Goal: Task Accomplishment & Management: Manage account settings

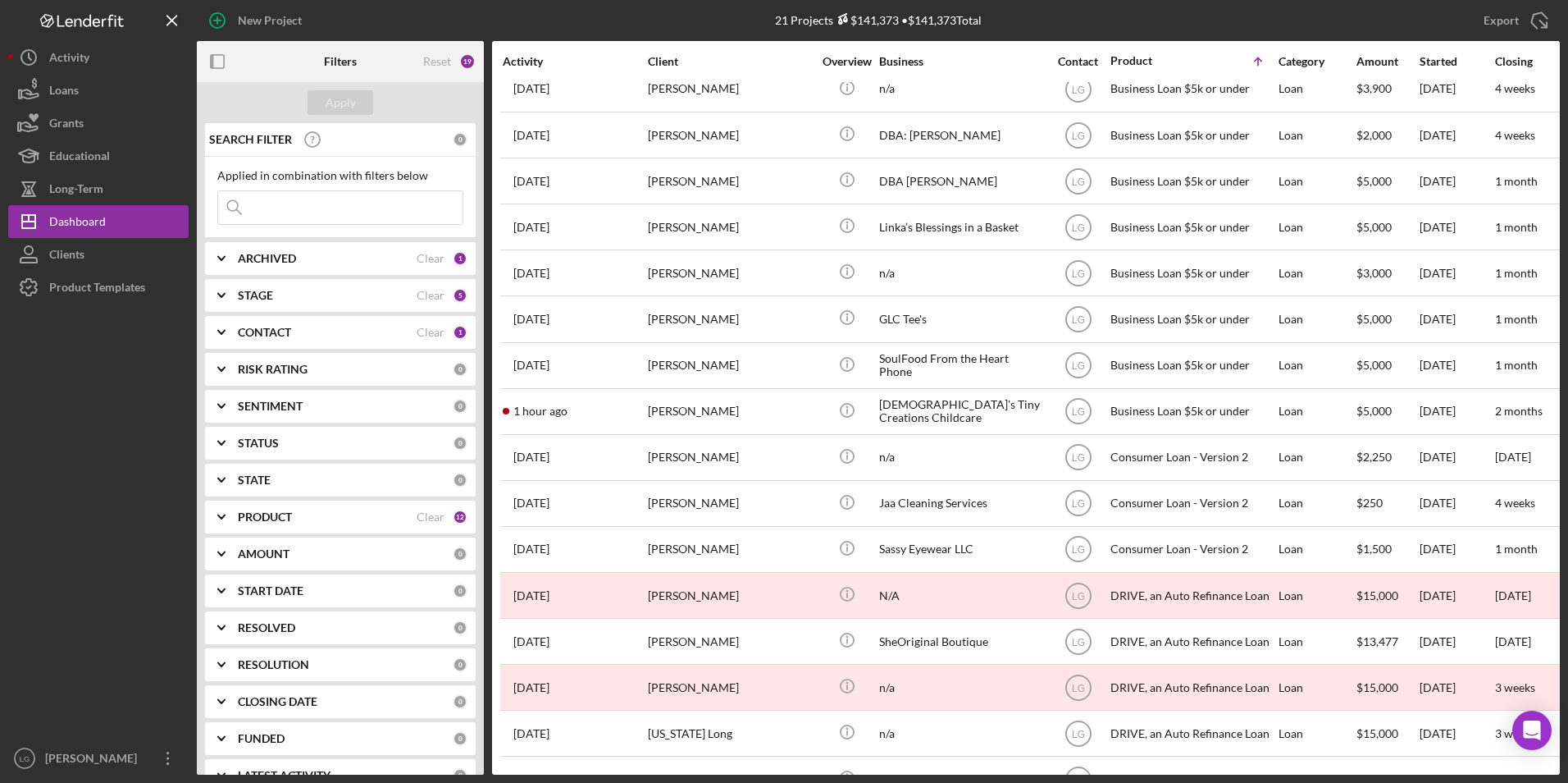
scroll to position [294, 0]
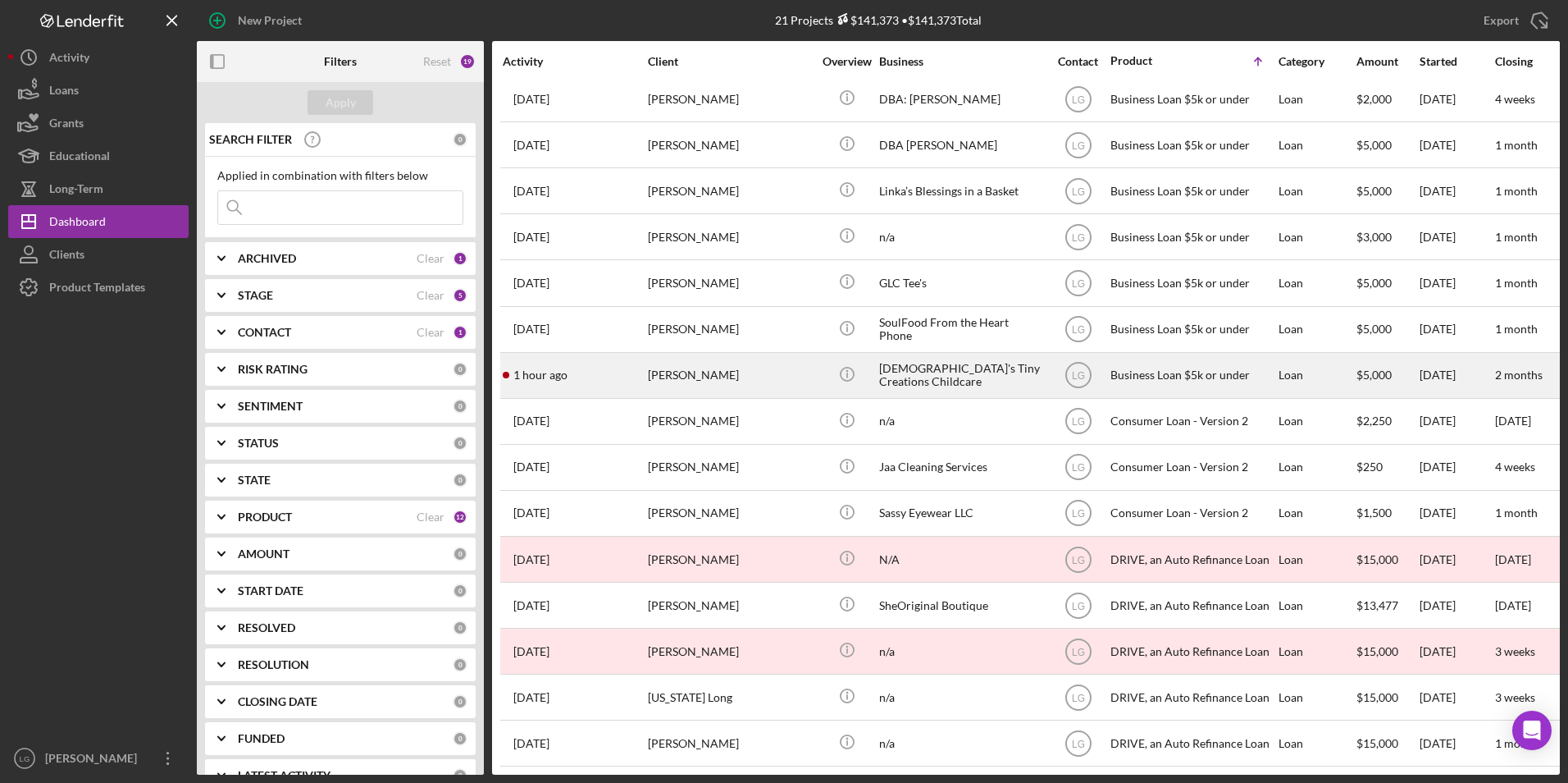
click at [693, 356] on div "[PERSON_NAME]" at bounding box center [730, 375] width 164 height 43
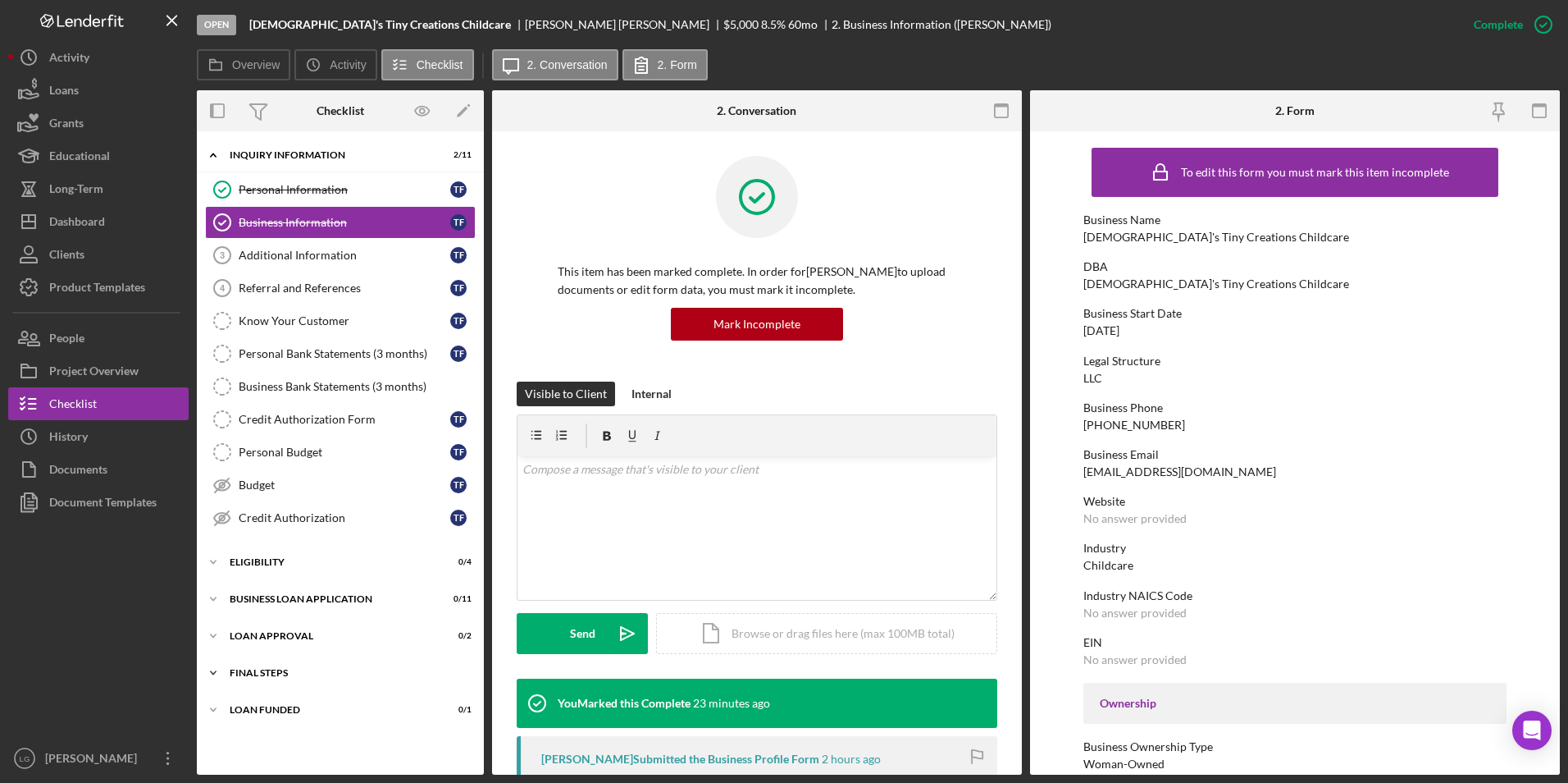
drag, startPoint x: 240, startPoint y: 706, endPoint x: 240, endPoint y: 676, distance: 30.0
click at [240, 699] on div "Icon/Expander LOAN FUNDED 0 / 1" at bounding box center [341, 709] width 287 height 33
click at [240, 674] on div "Final Steps" at bounding box center [347, 672] width 234 height 10
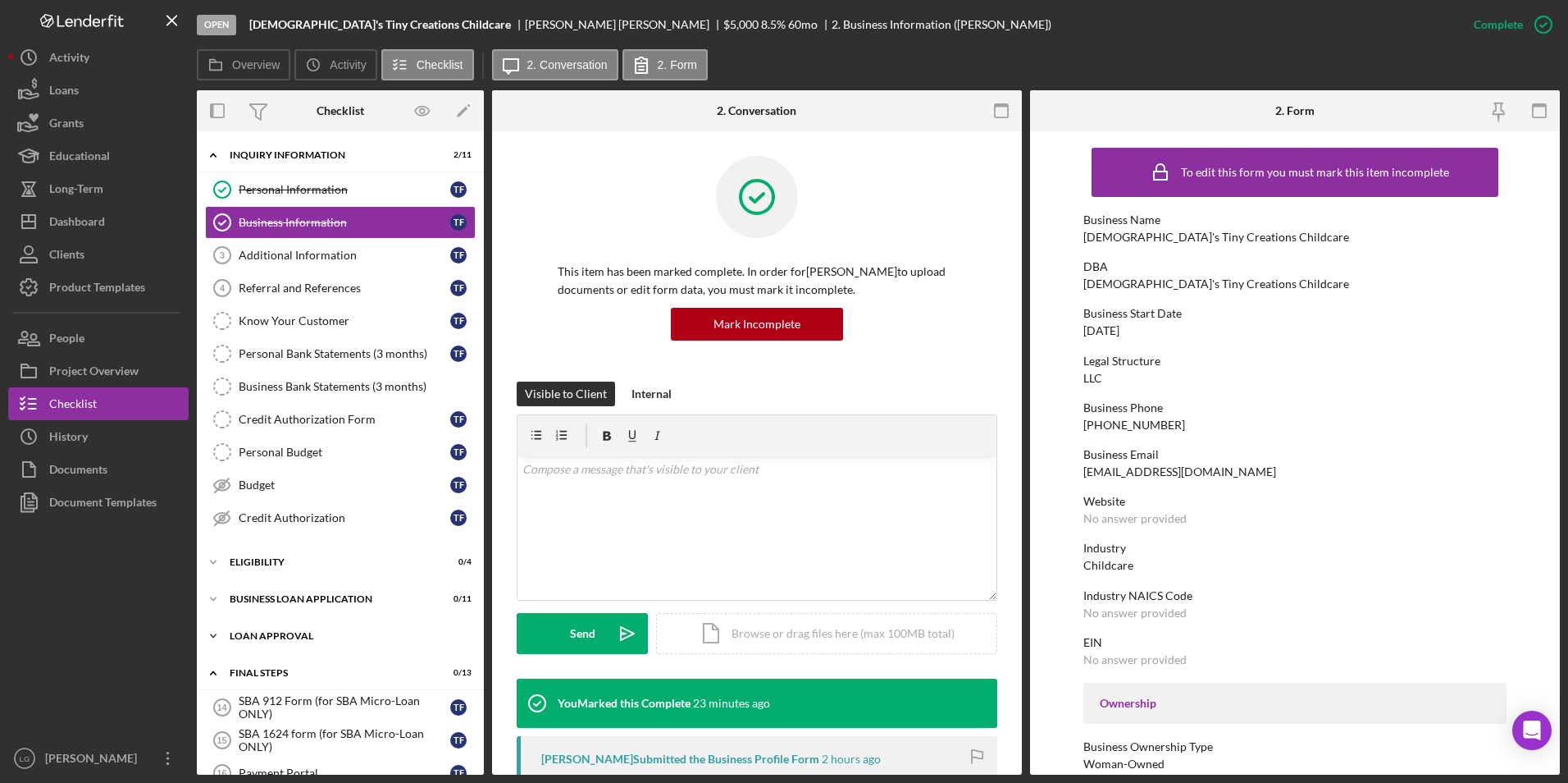
click at [248, 641] on div "Icon/Expander Loan Approval 0 / 2" at bounding box center [341, 636] width 287 height 33
drag, startPoint x: 251, startPoint y: 597, endPoint x: 251, endPoint y: 560, distance: 37.0
click at [251, 595] on div "BUSINESS LOAN APPLICATION" at bounding box center [347, 599] width 234 height 10
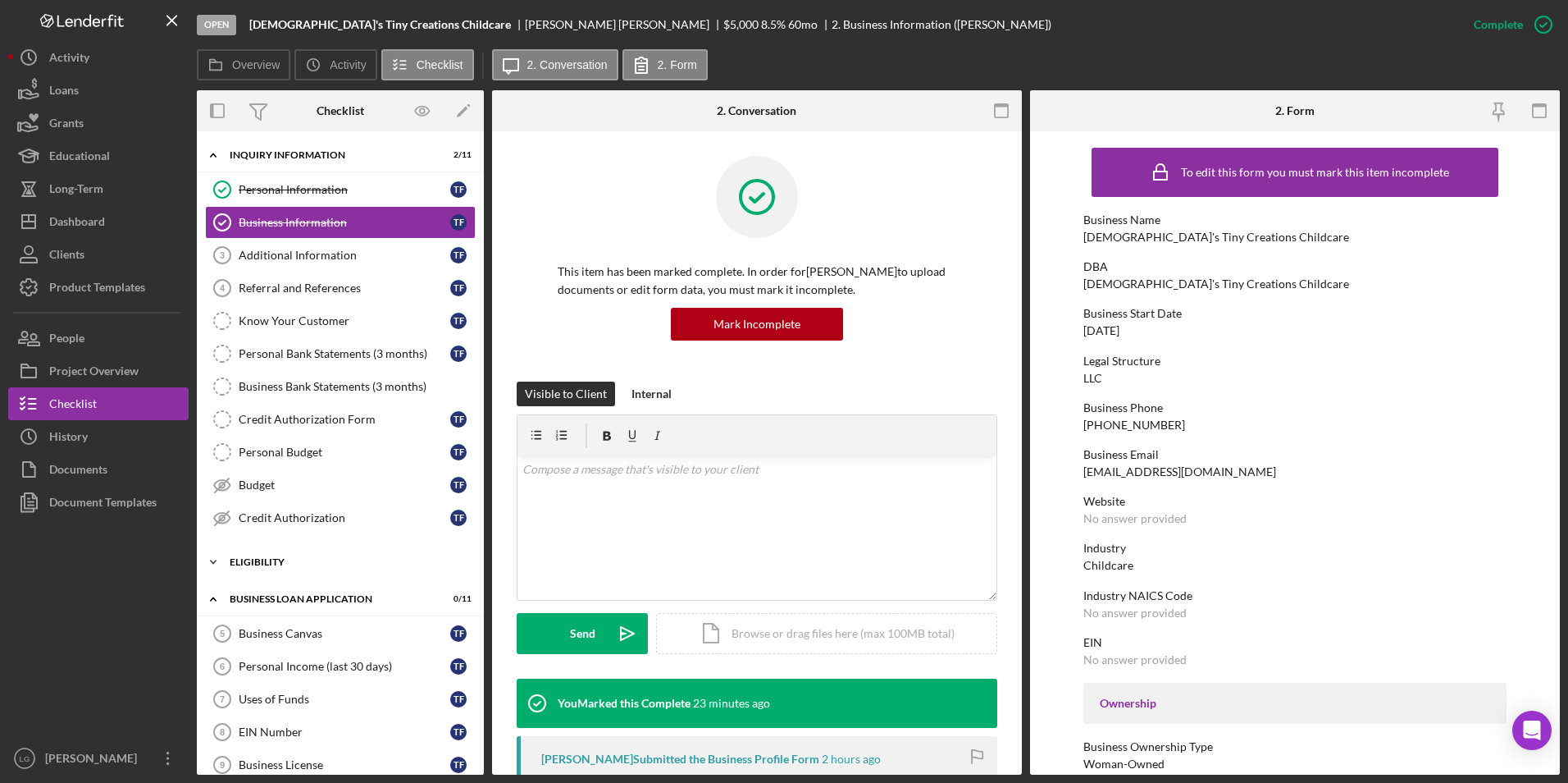
click at [251, 559] on div "Eligibility" at bounding box center [347, 562] width 234 height 10
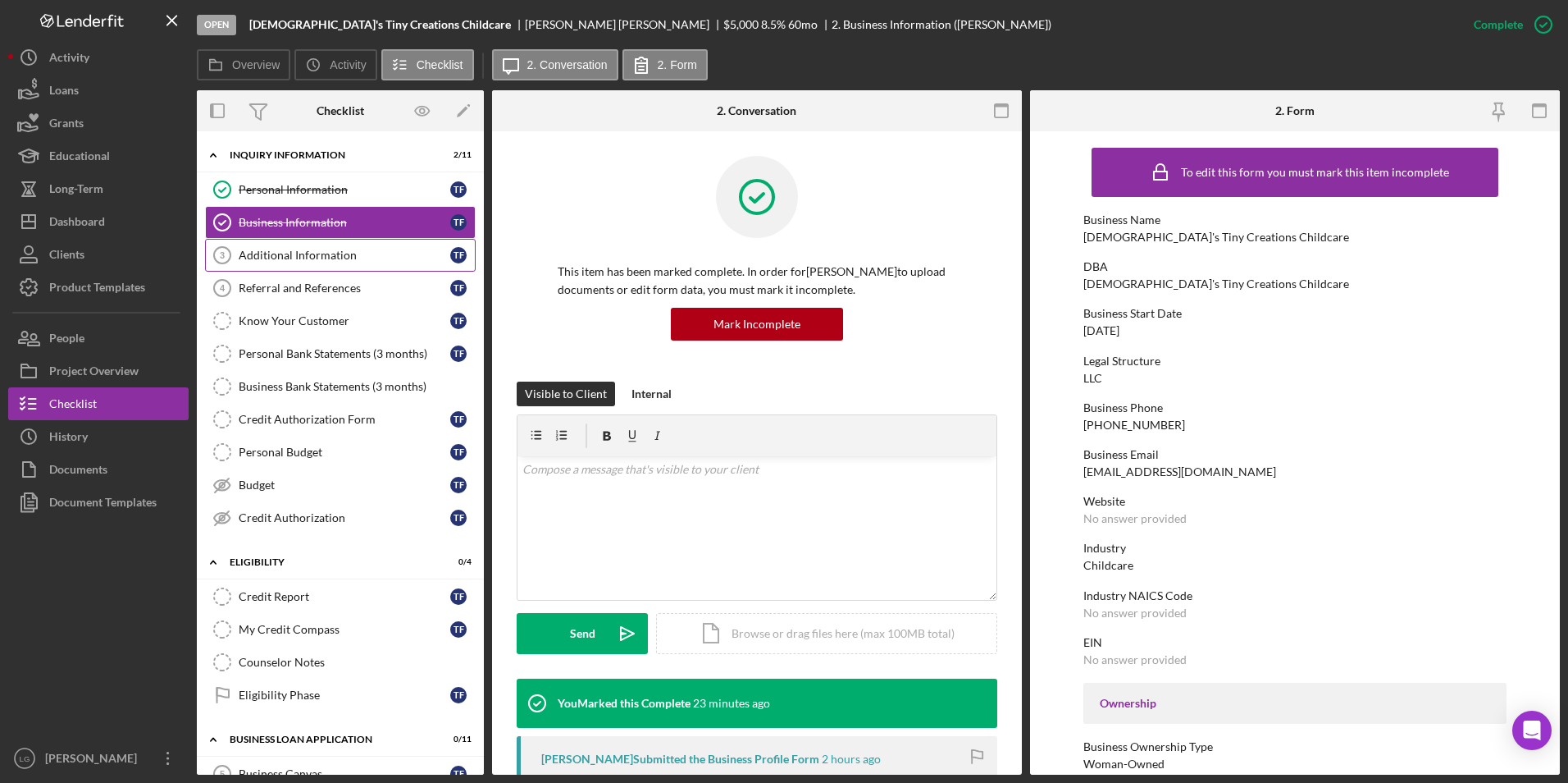
click at [272, 250] on div "Additional Information" at bounding box center [344, 254] width 212 height 13
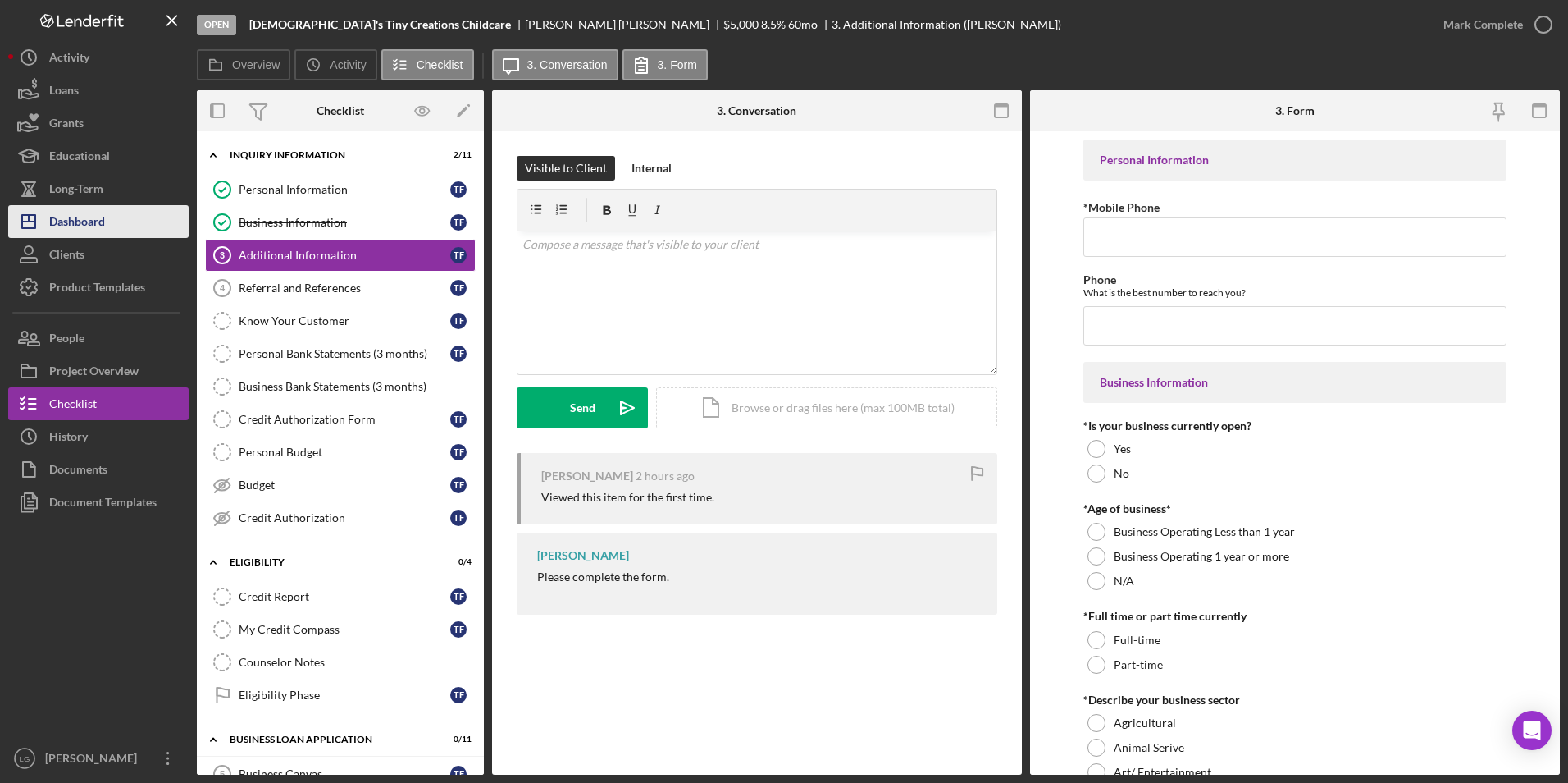
click at [64, 225] on div "Dashboard" at bounding box center [77, 223] width 55 height 37
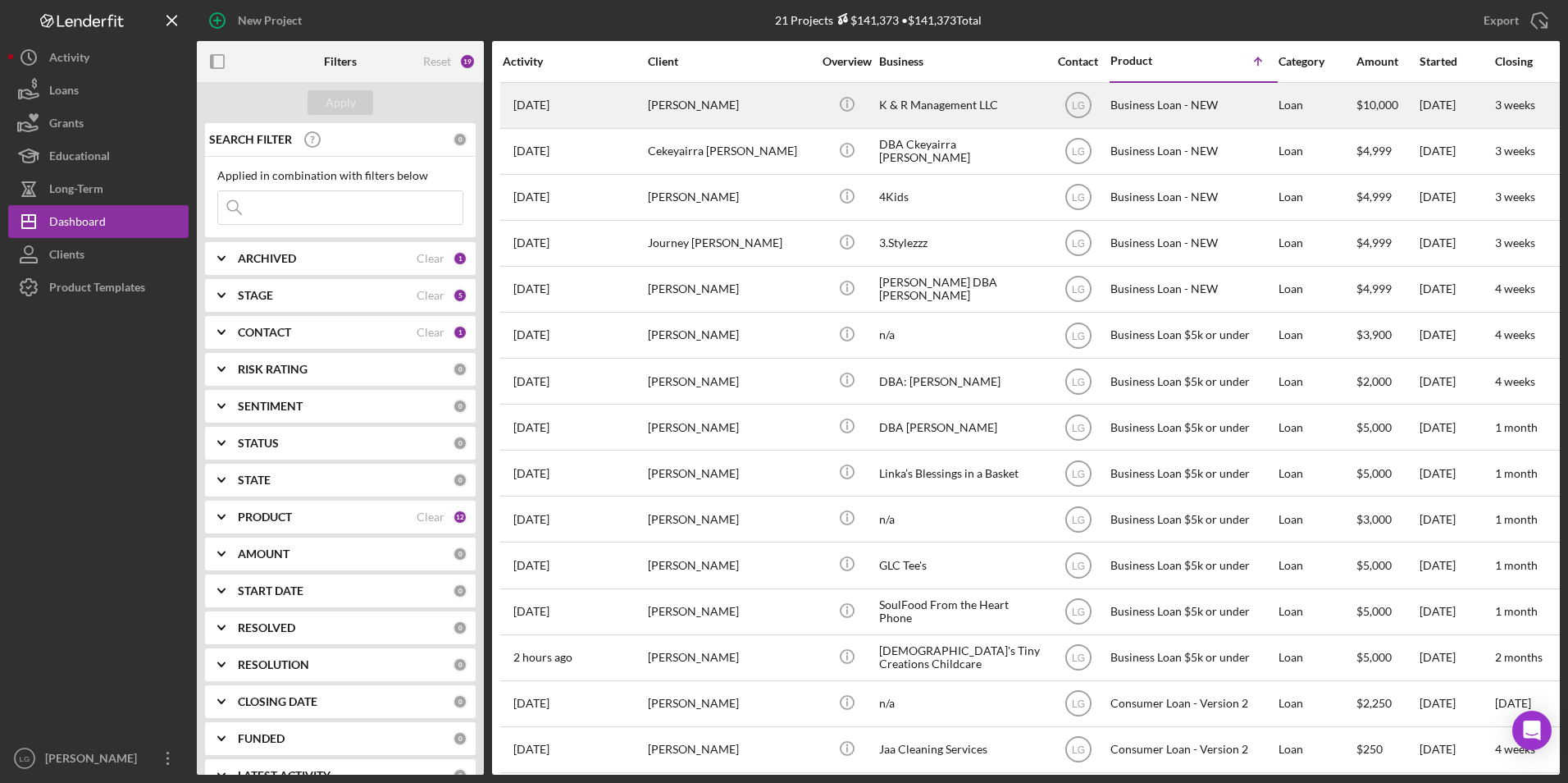
click at [734, 119] on div "[PERSON_NAME]" at bounding box center [730, 106] width 164 height 43
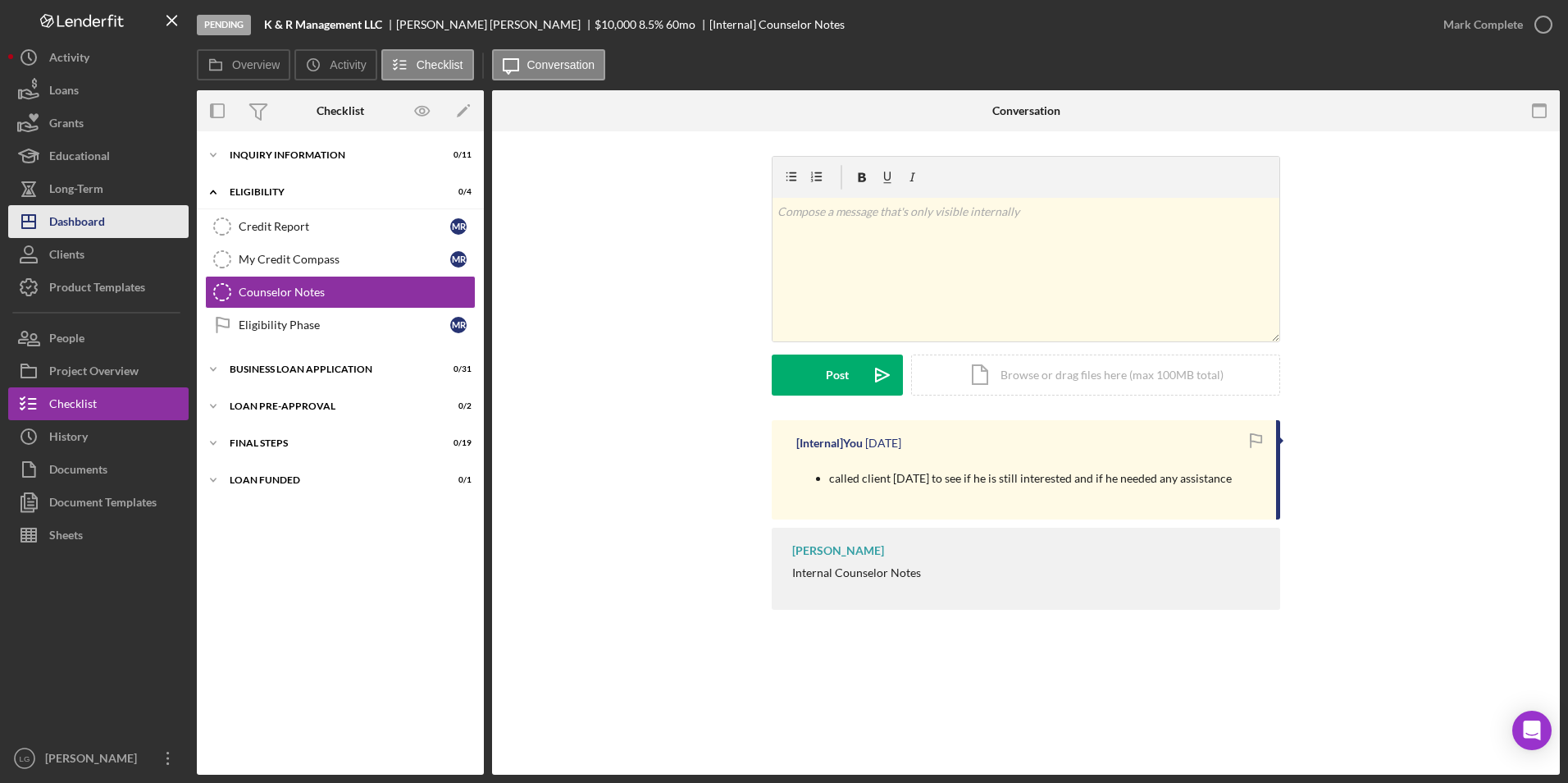
drag, startPoint x: 56, startPoint y: 215, endPoint x: 81, endPoint y: 210, distance: 25.5
click at [56, 215] on div "Dashboard" at bounding box center [77, 223] width 55 height 37
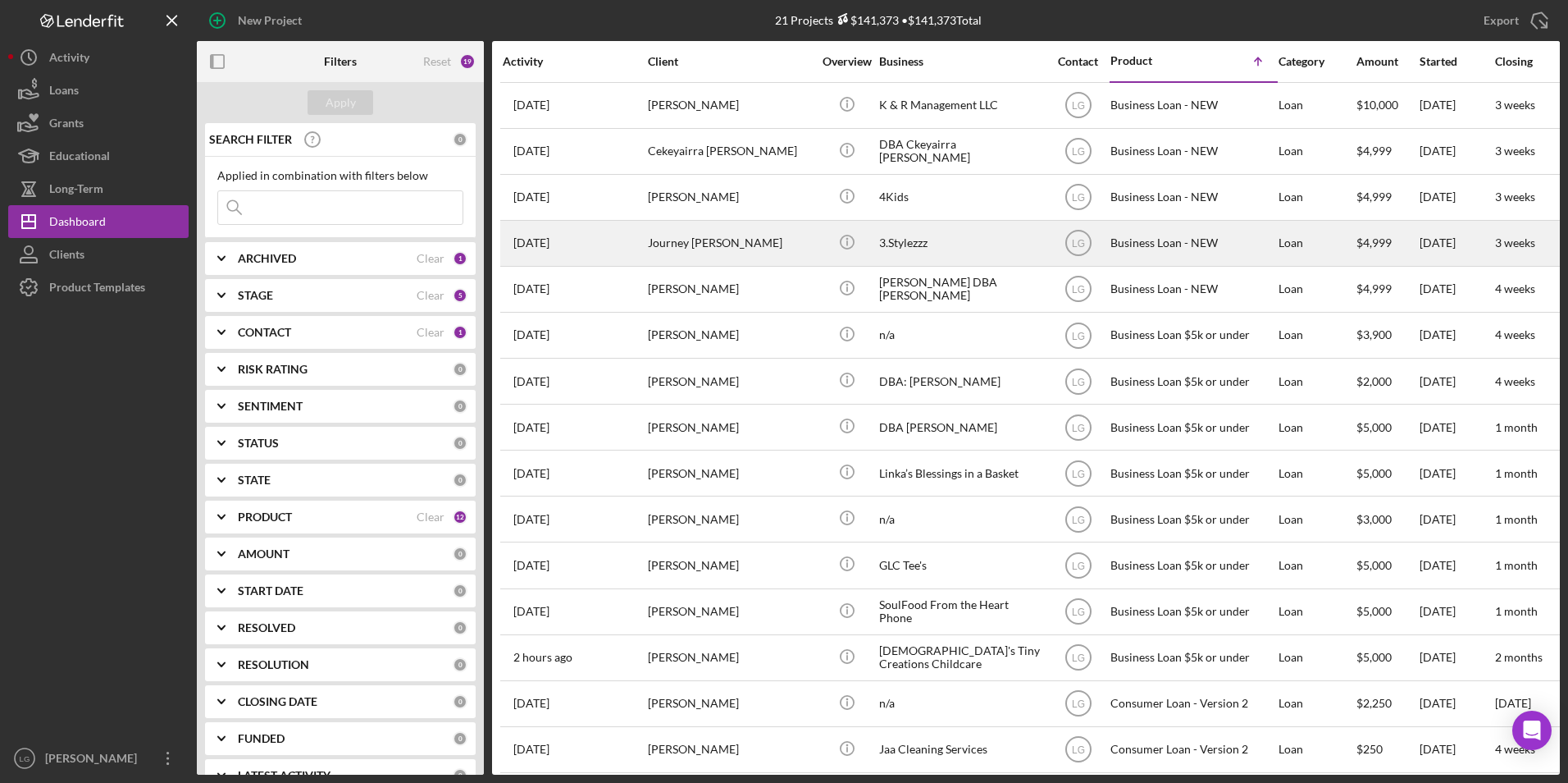
click at [669, 246] on div "Journey [PERSON_NAME]" at bounding box center [730, 243] width 164 height 43
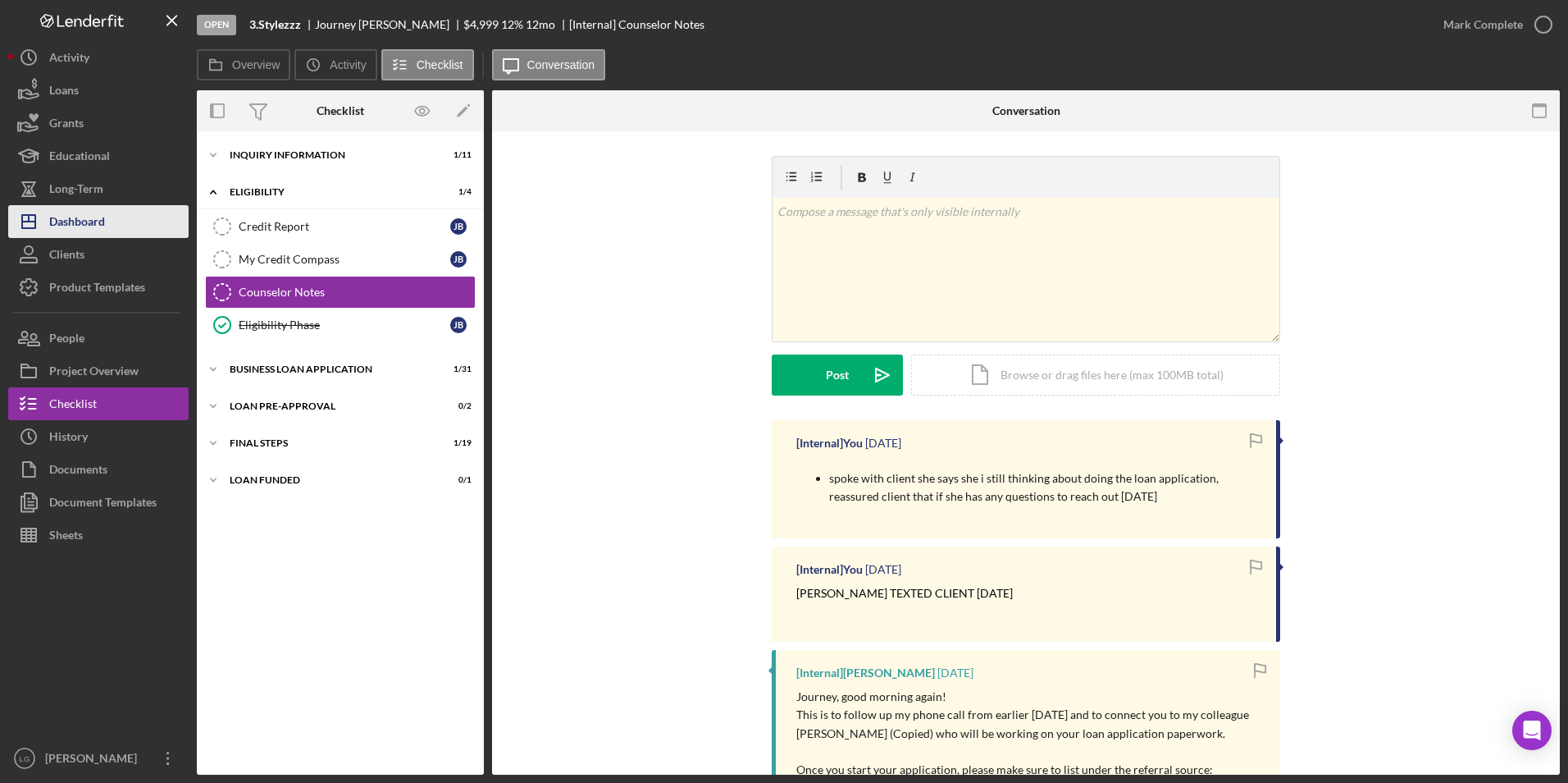
click at [79, 224] on div "Dashboard" at bounding box center [77, 223] width 55 height 37
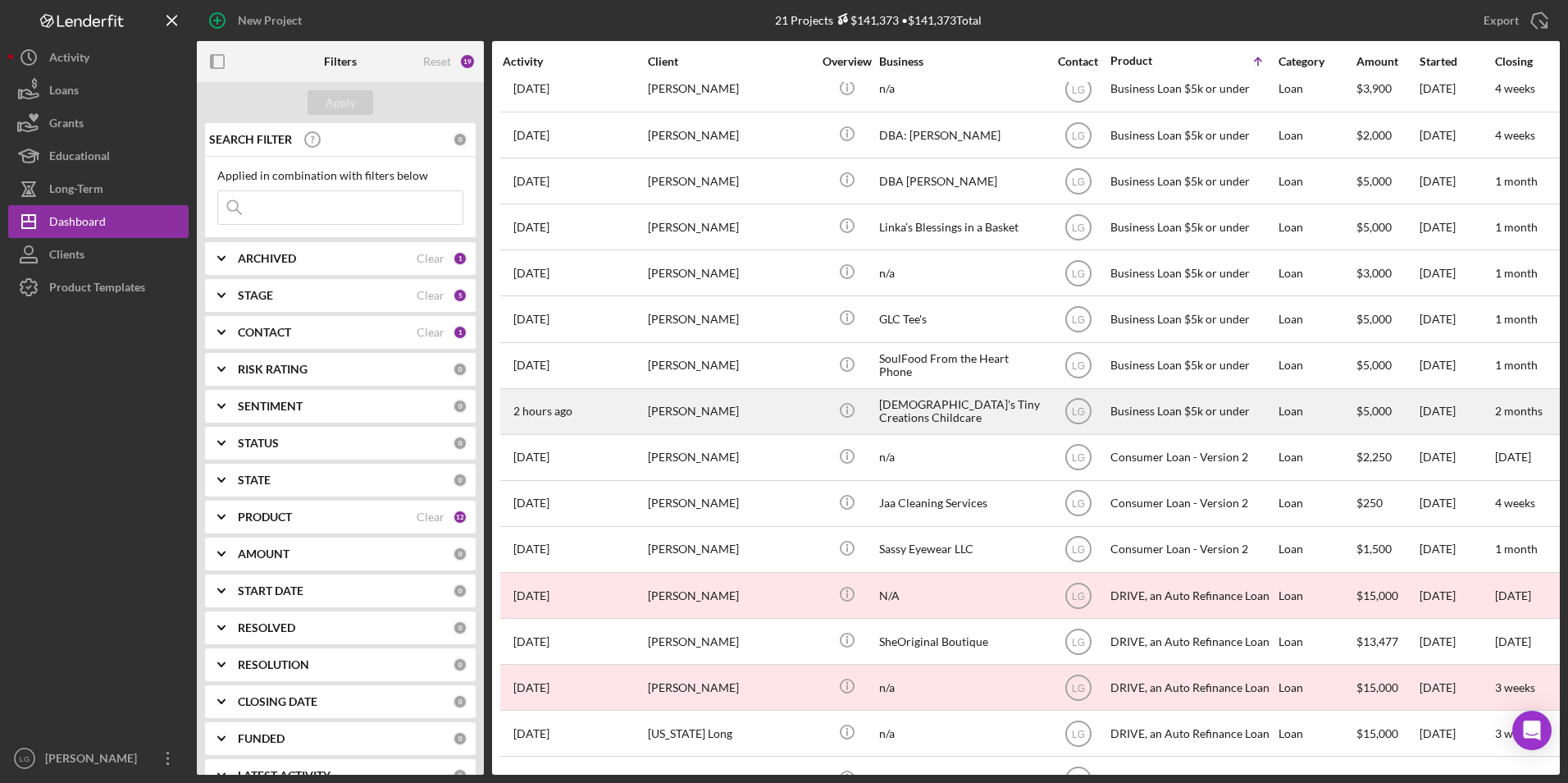
scroll to position [294, 0]
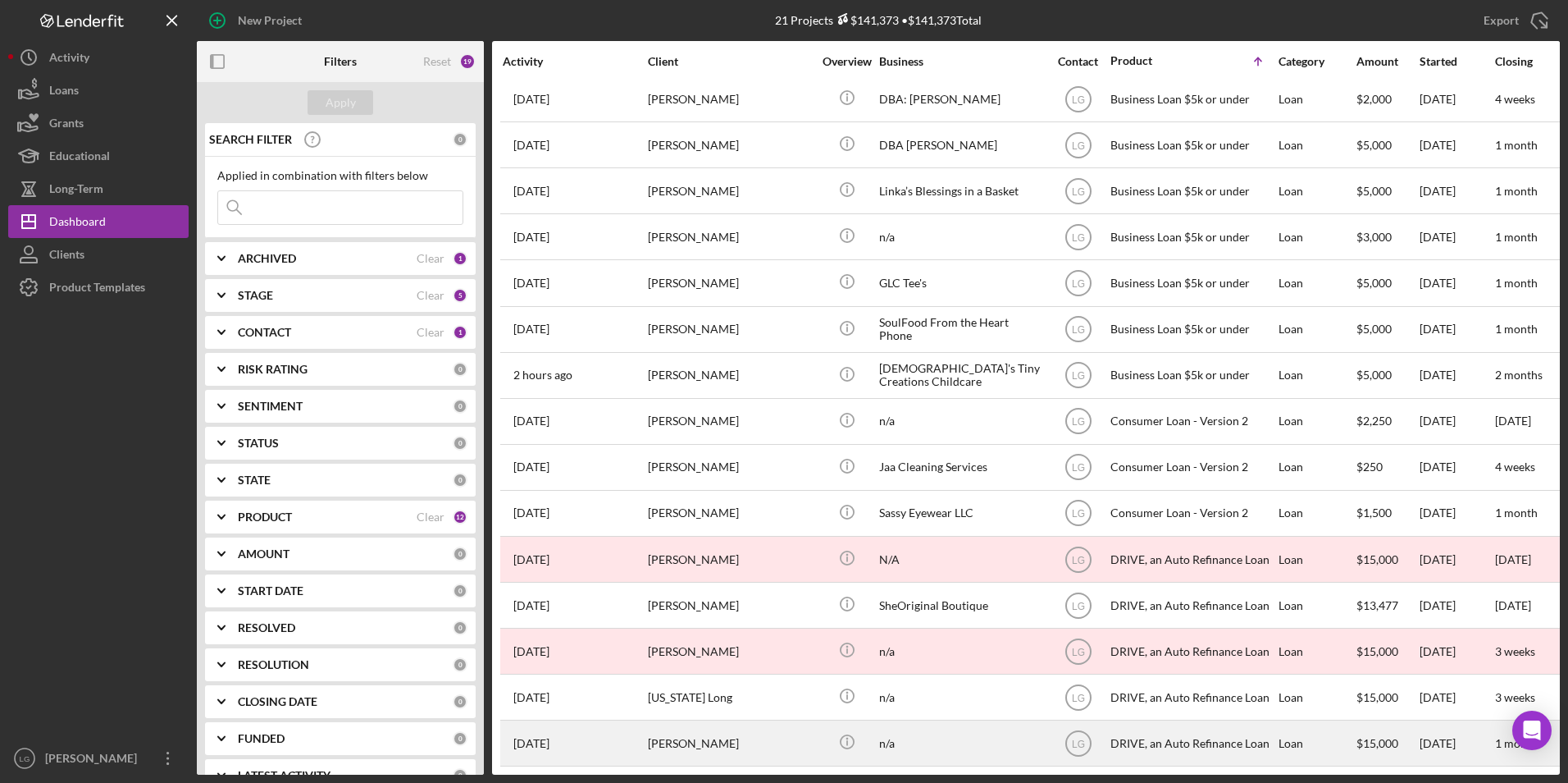
click at [754, 731] on div "[PERSON_NAME]" at bounding box center [730, 743] width 164 height 43
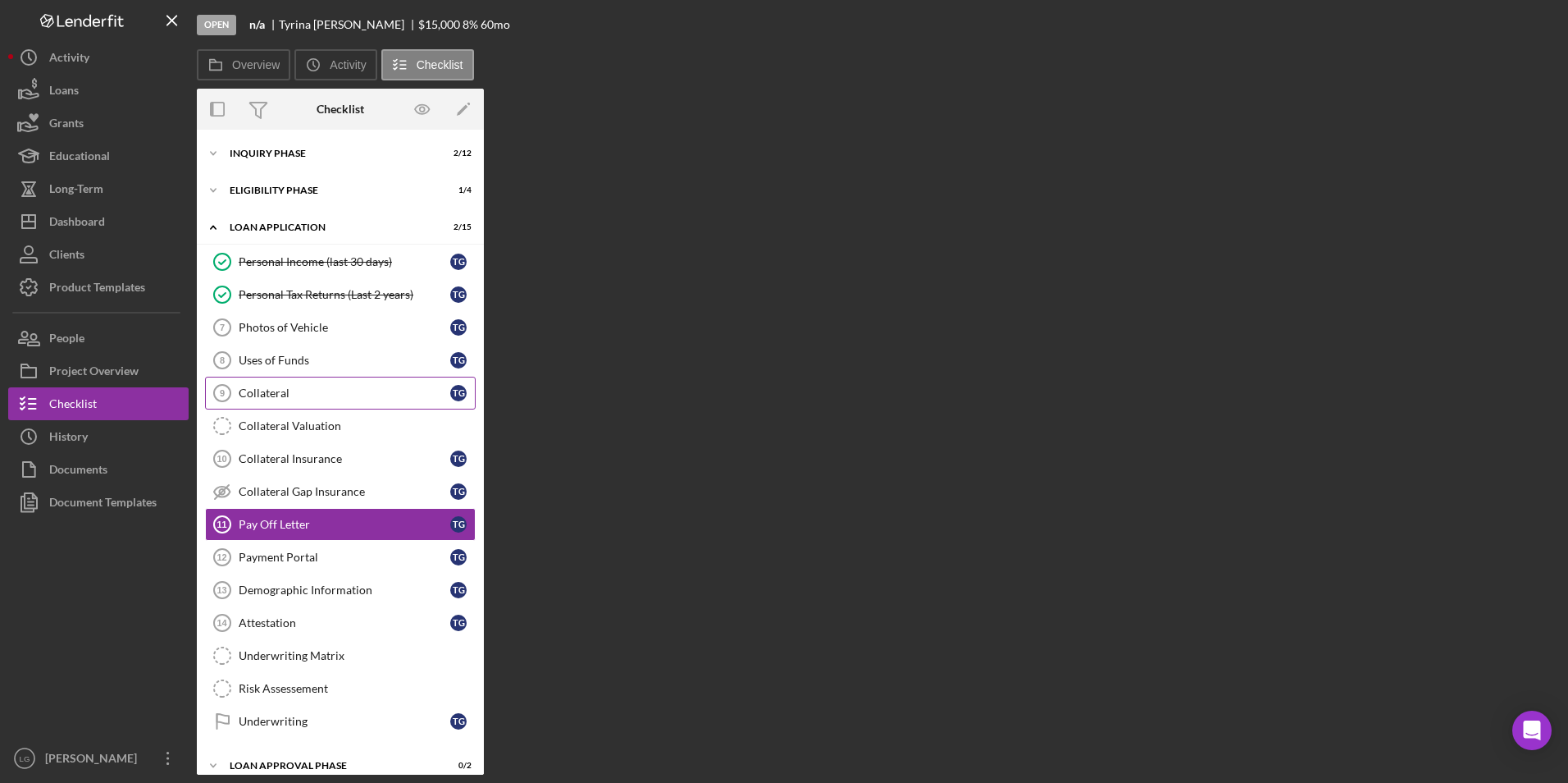
scroll to position [72, 0]
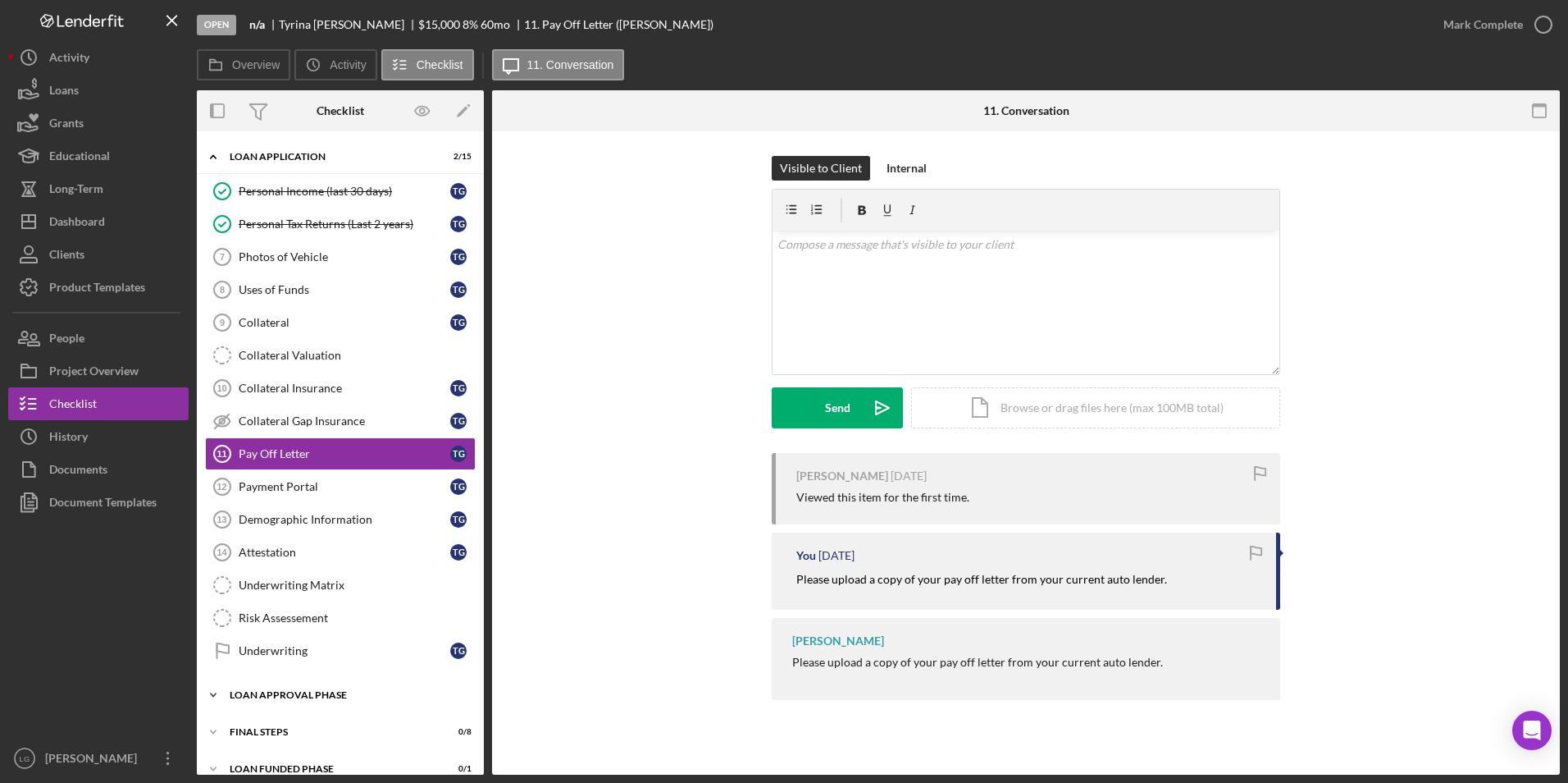
drag, startPoint x: 278, startPoint y: 728, endPoint x: 281, endPoint y: 695, distance: 33.1
click at [278, 726] on div "Icon/Expander FINAL STEPS 0 / 8" at bounding box center [341, 732] width 287 height 33
click at [280, 685] on div "Icon/Expander Loan Approval Phase 0 / 2" at bounding box center [341, 695] width 287 height 33
click at [95, 208] on div "Dashboard" at bounding box center [77, 223] width 55 height 37
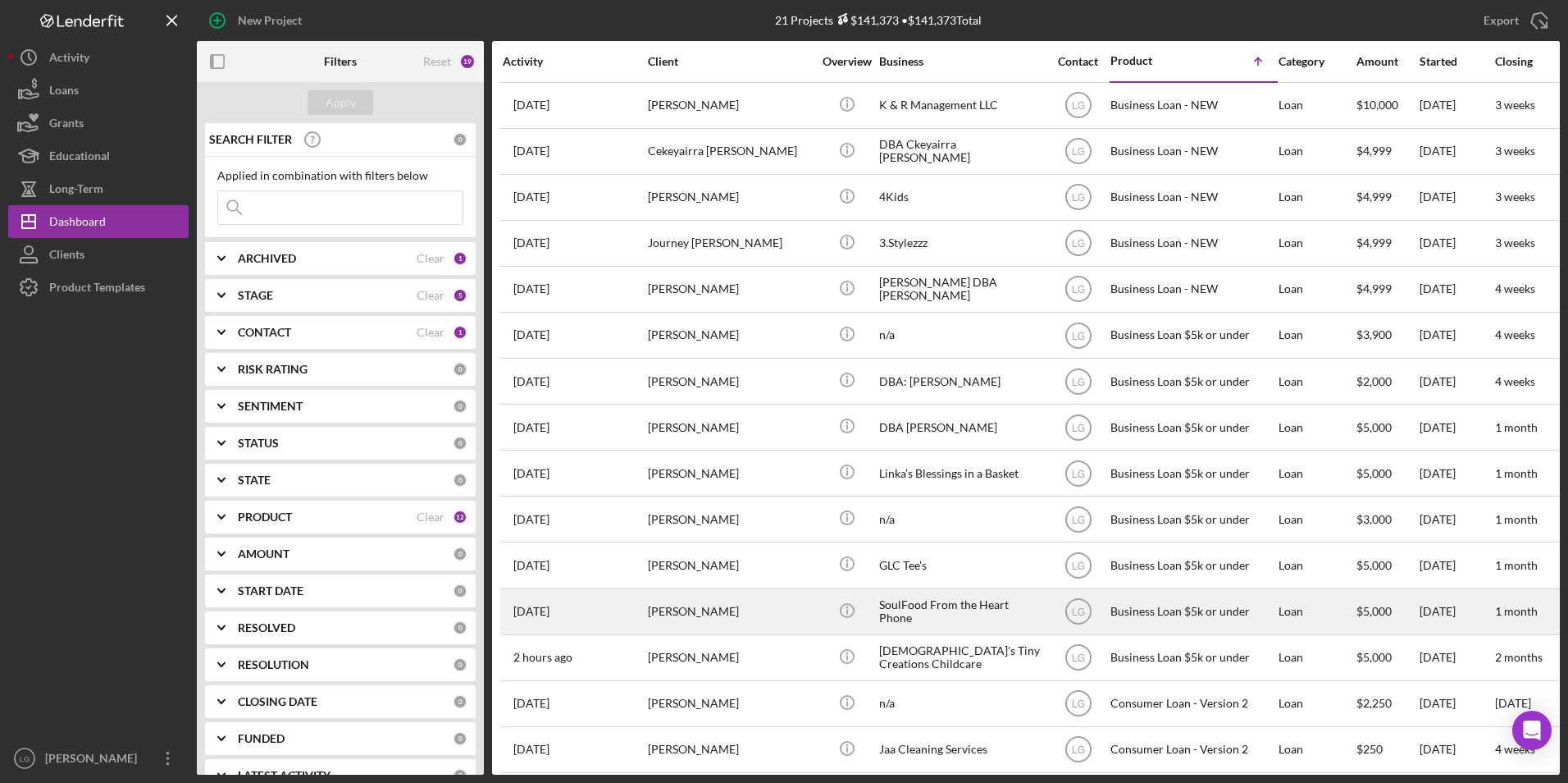
click at [659, 619] on div "[PERSON_NAME]" at bounding box center [730, 612] width 164 height 43
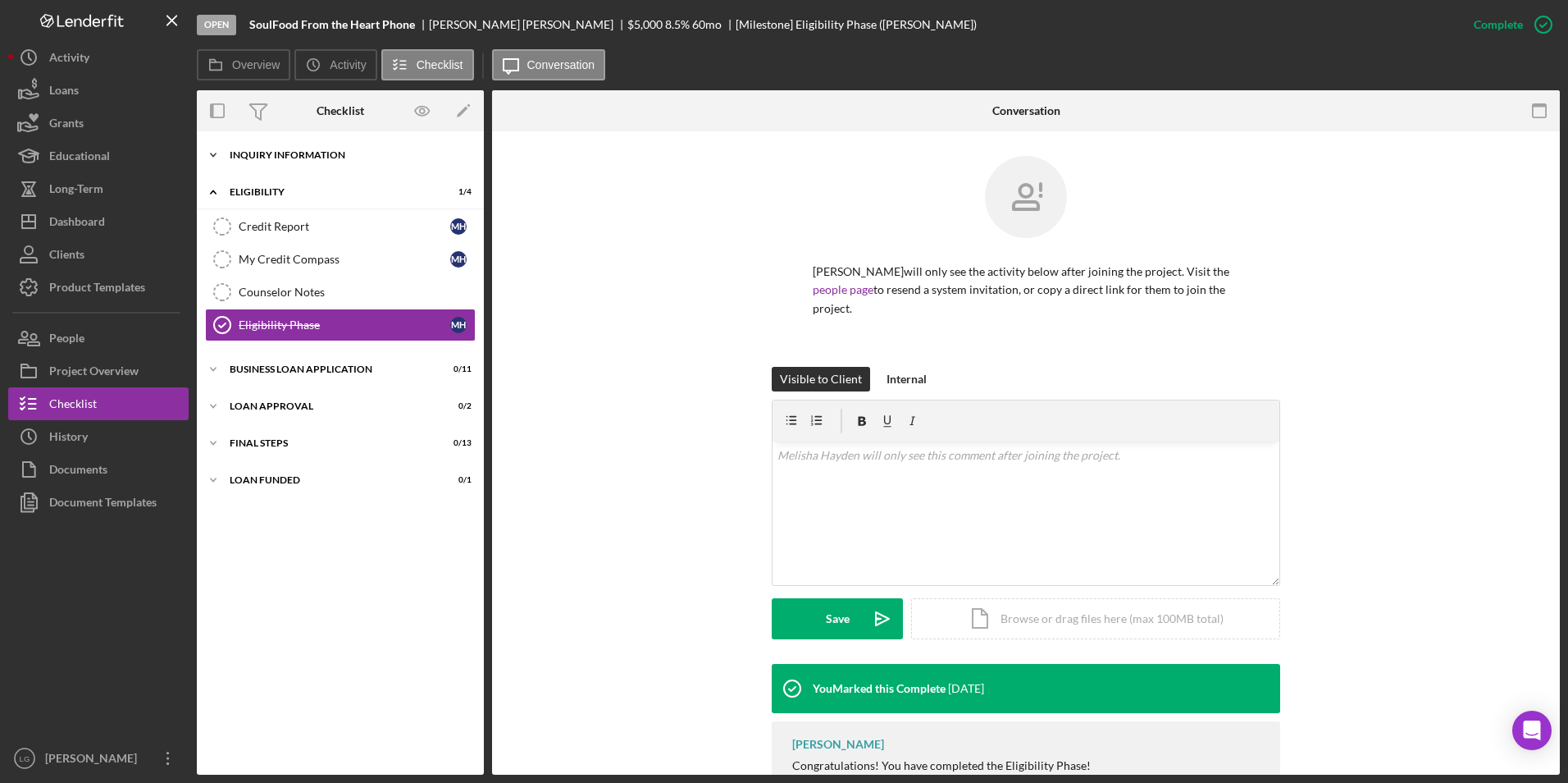
click at [278, 158] on div "INQUIRY INFORMATION" at bounding box center [347, 155] width 234 height 10
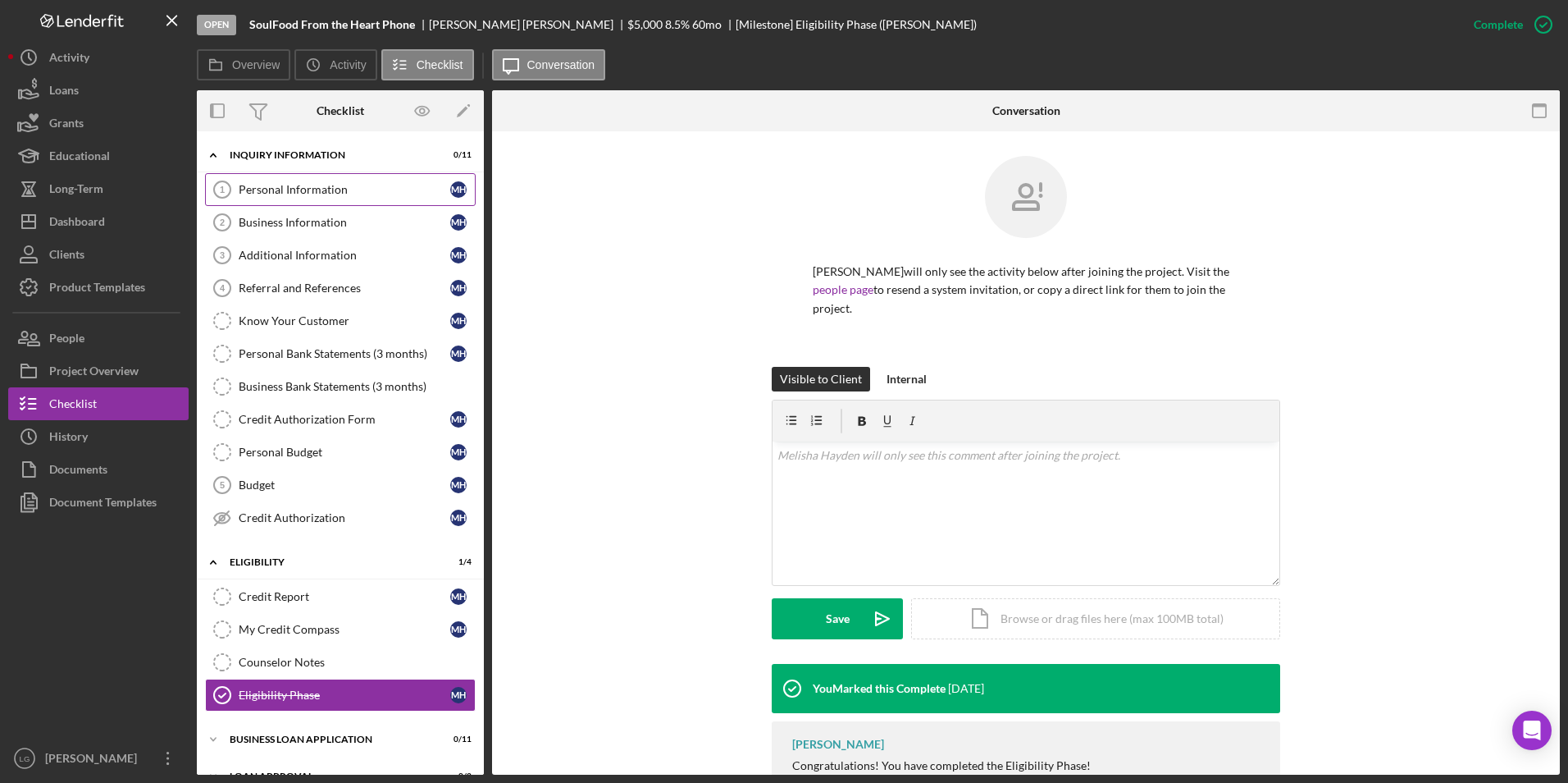
click at [332, 191] on div "Personal Information" at bounding box center [344, 189] width 212 height 13
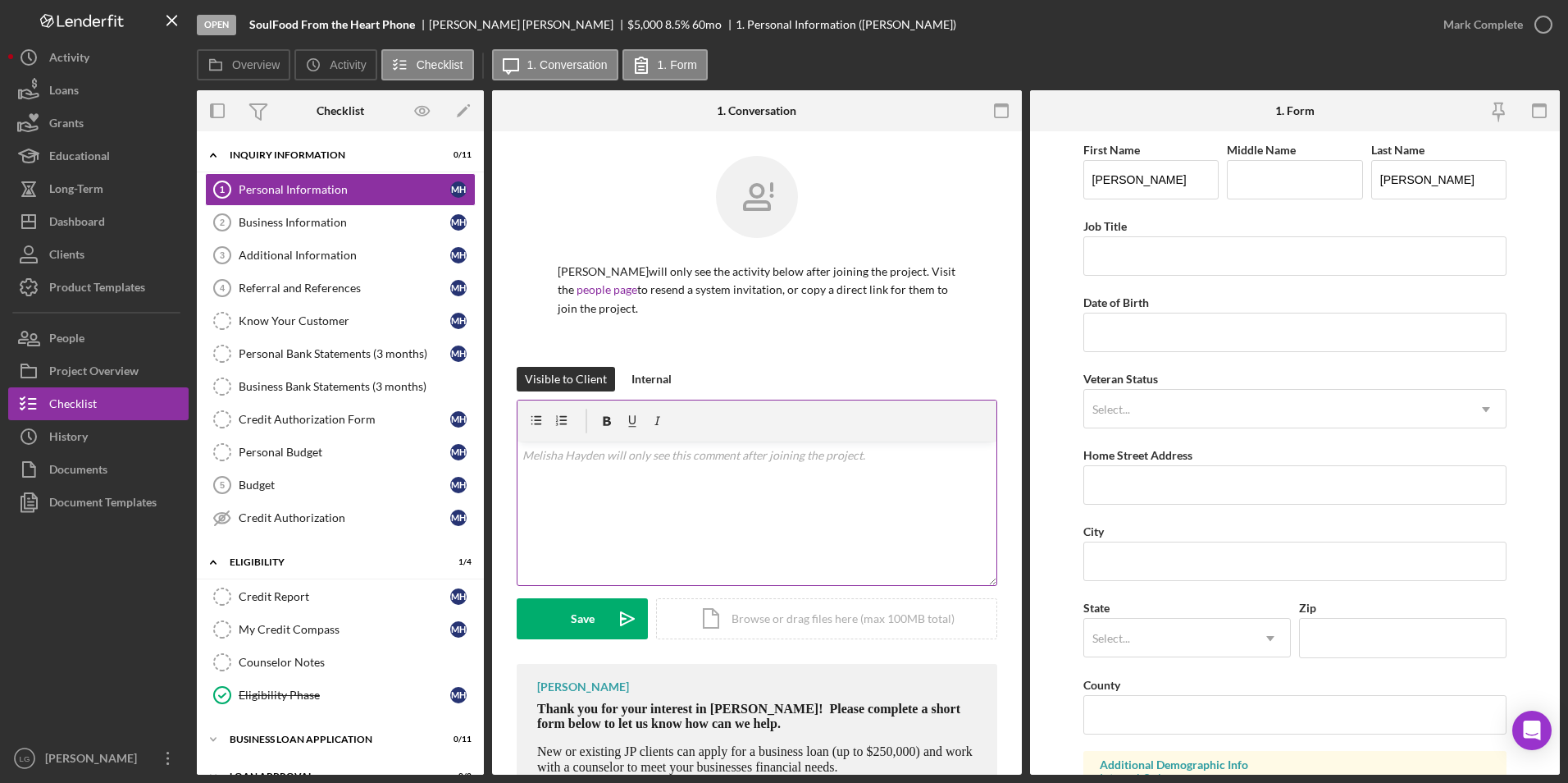
scroll to position [93, 0]
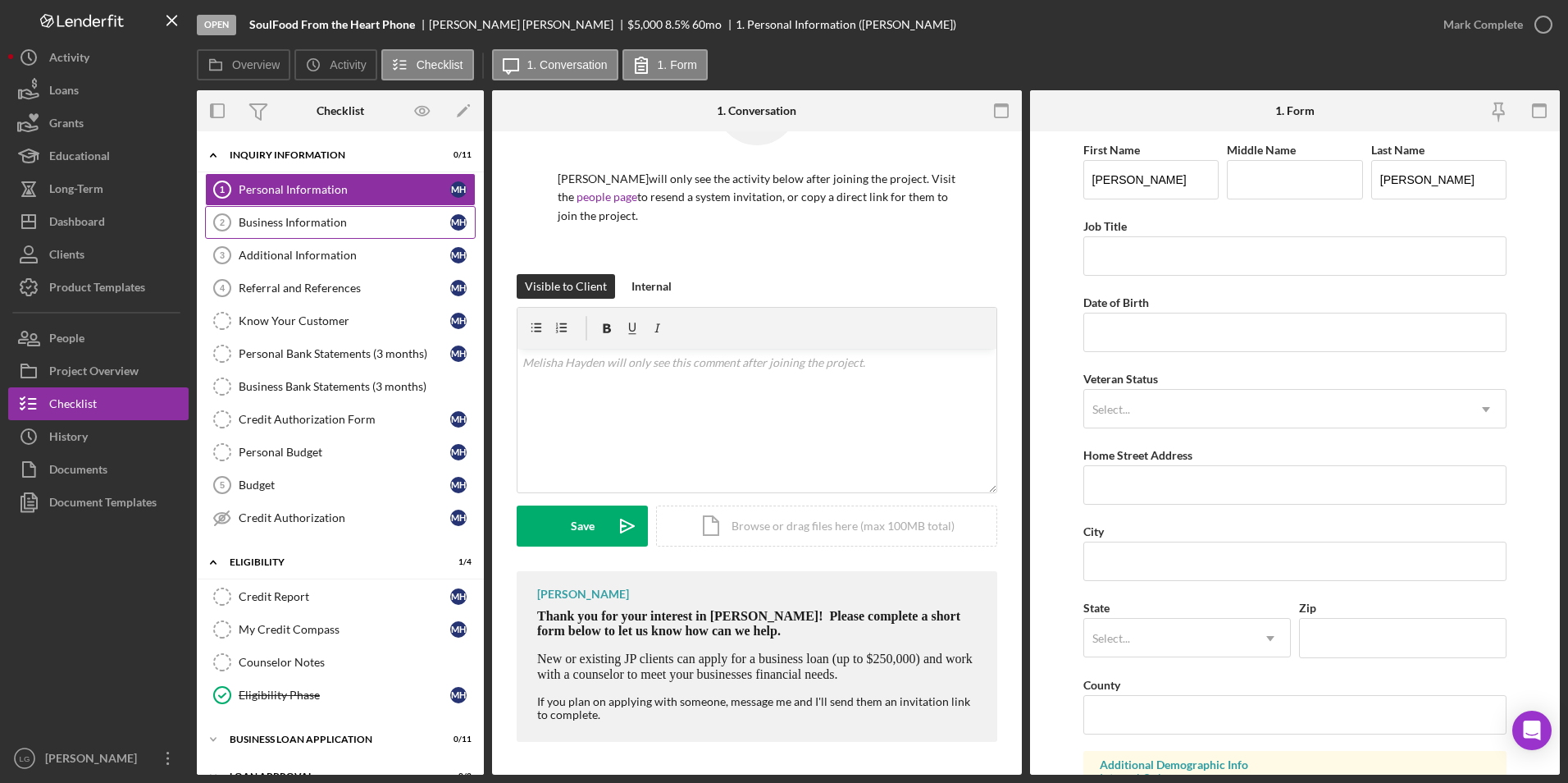
click at [326, 207] on link "Business Information 2 Business Information M H" at bounding box center [340, 222] width 271 height 33
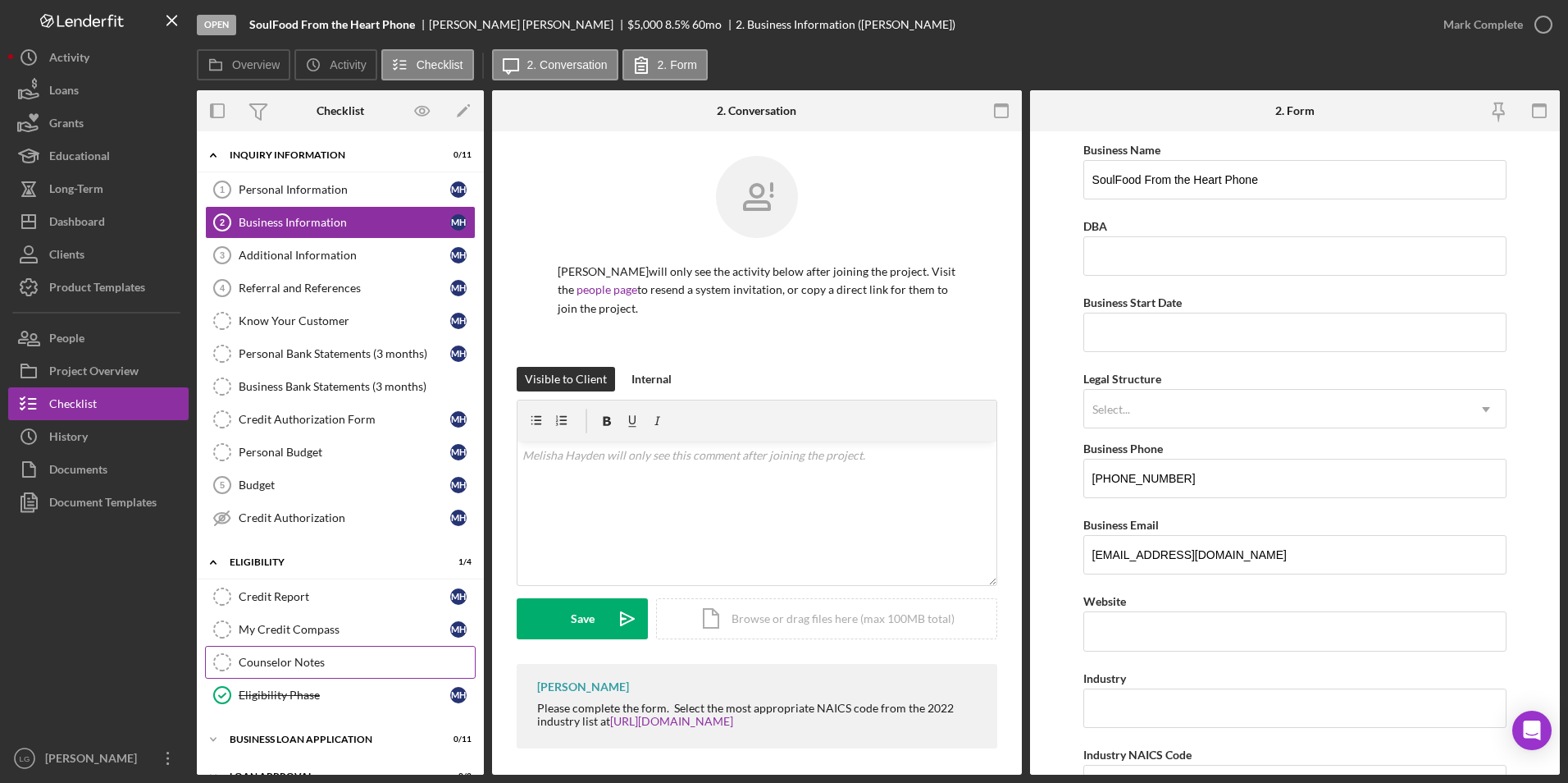
click at [278, 664] on div "Counselor Notes" at bounding box center [356, 662] width 236 height 13
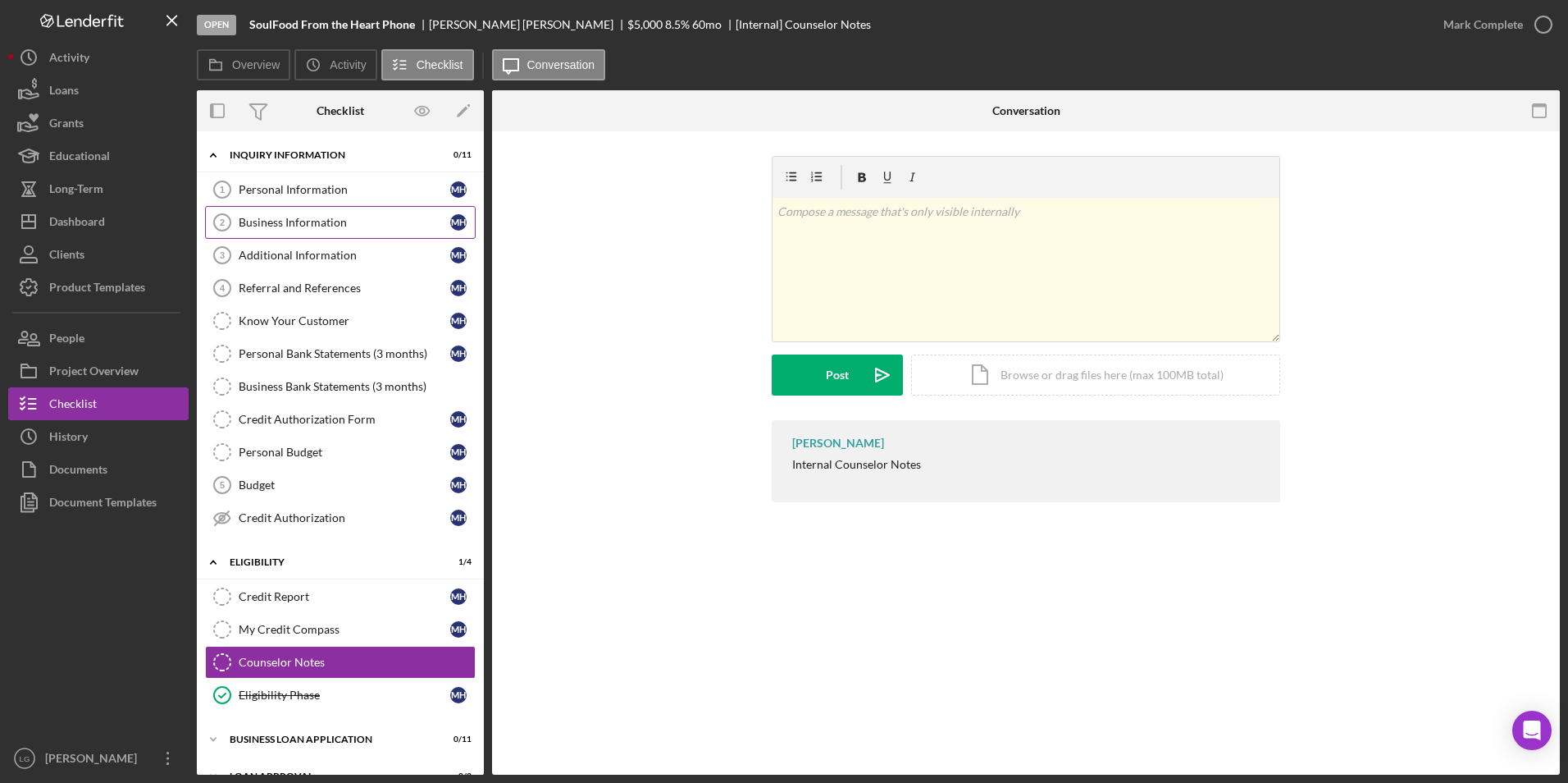
click at [246, 236] on link "Business Information 2 Business Information M H" at bounding box center [340, 222] width 271 height 33
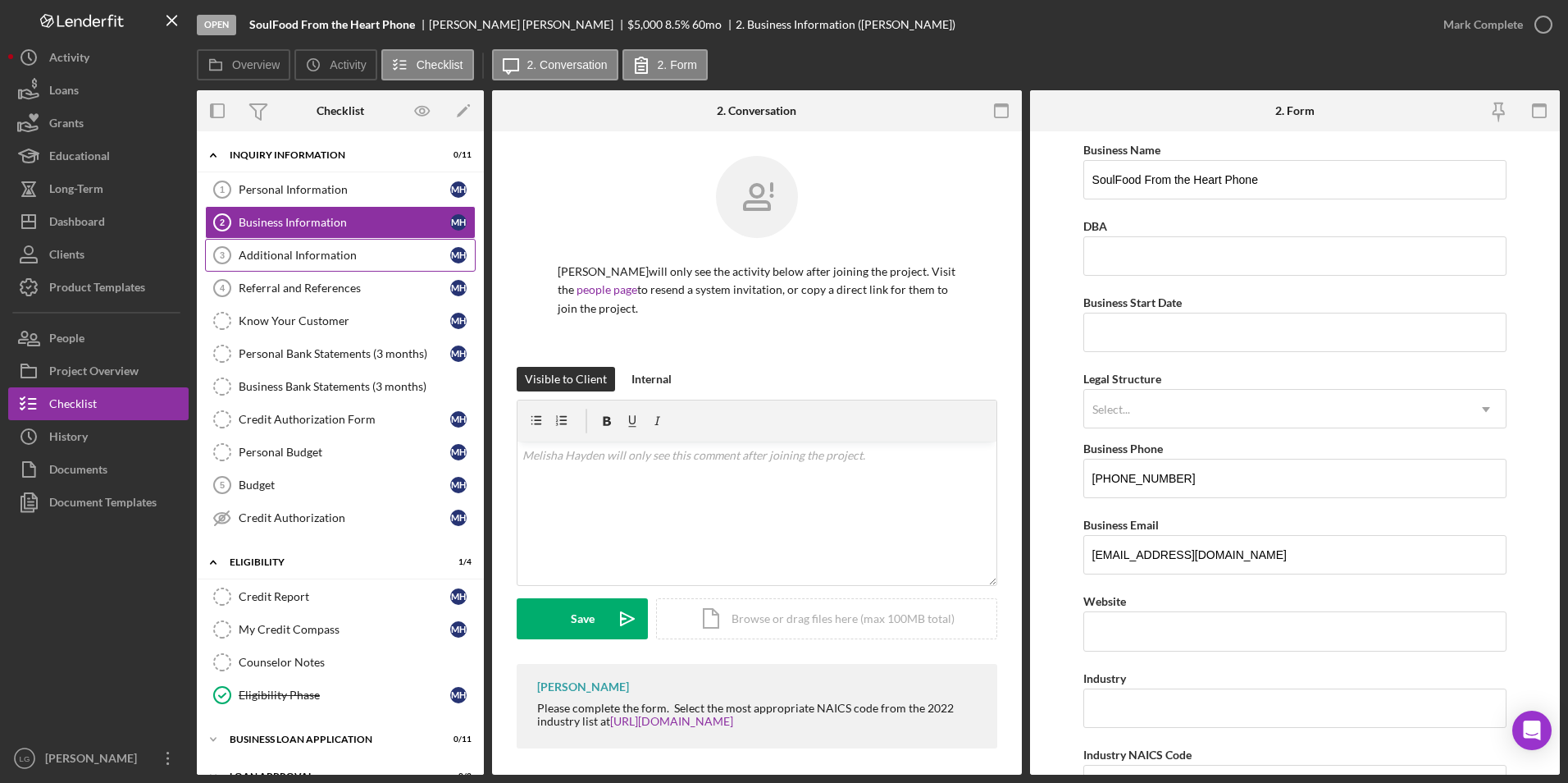
click at [256, 254] on div "Additional Information" at bounding box center [344, 254] width 212 height 13
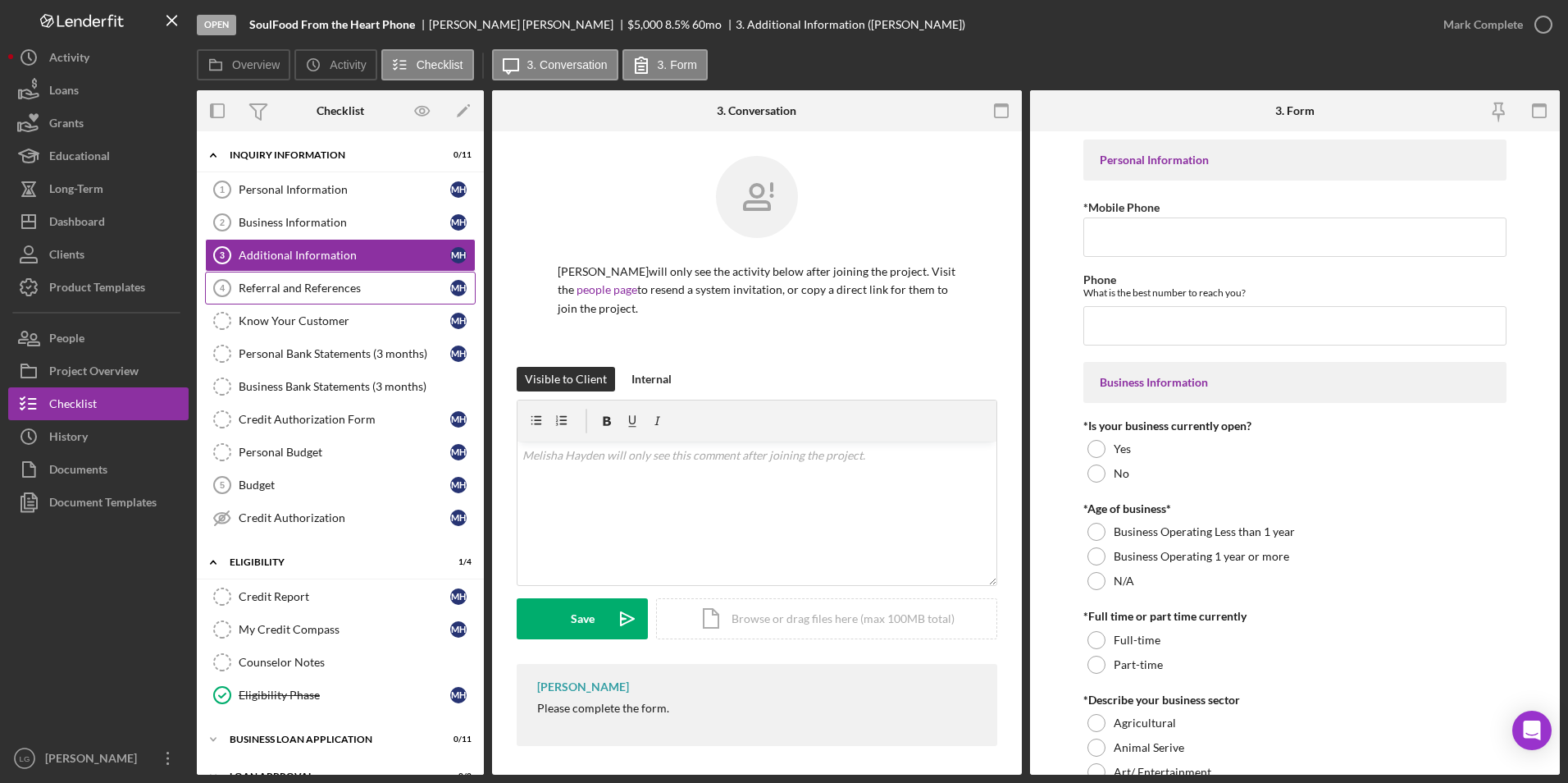
click at [264, 292] on div "Referral and References" at bounding box center [344, 287] width 212 height 13
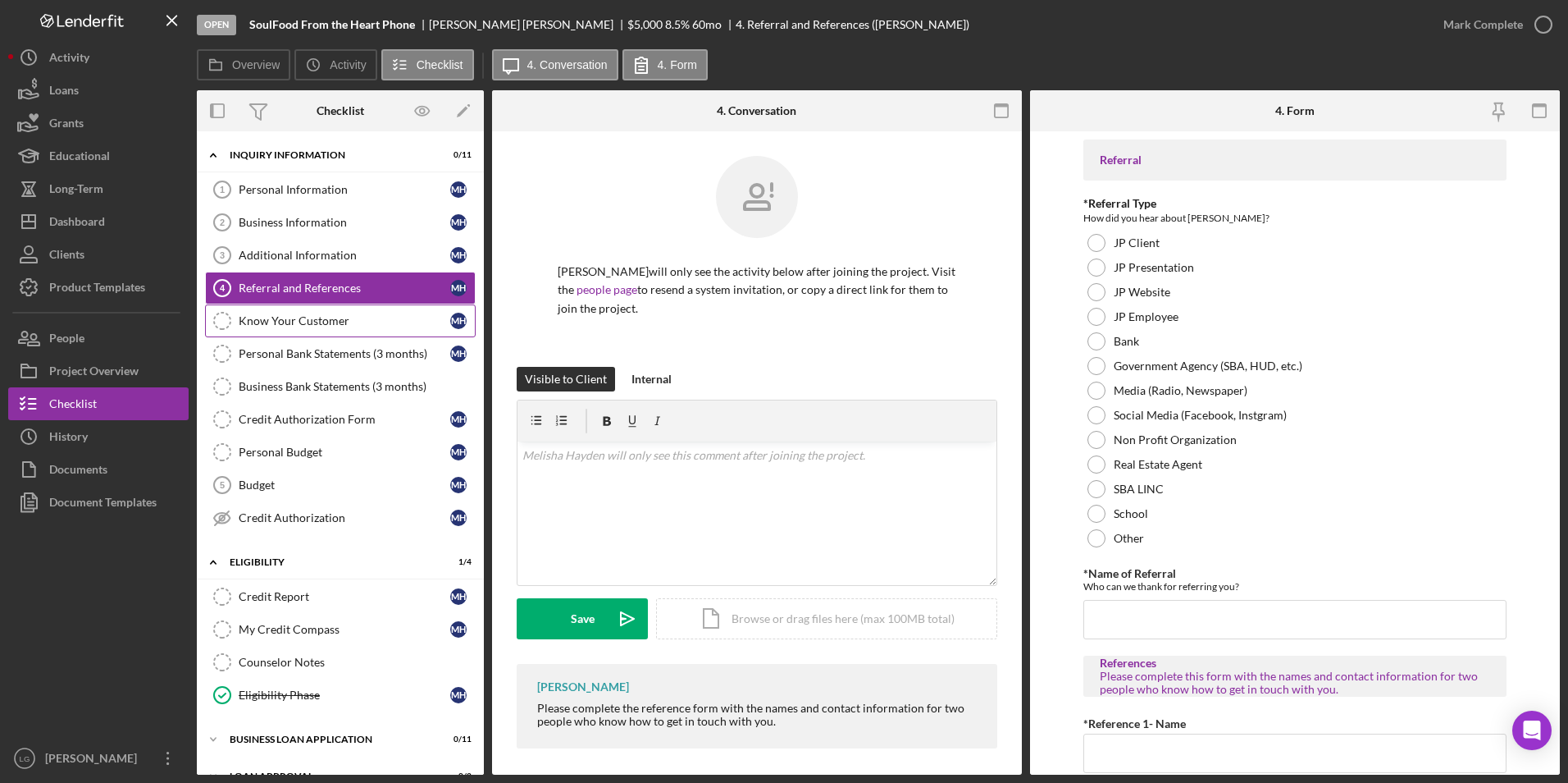
click at [265, 319] on div "Know Your Customer" at bounding box center [344, 320] width 212 height 13
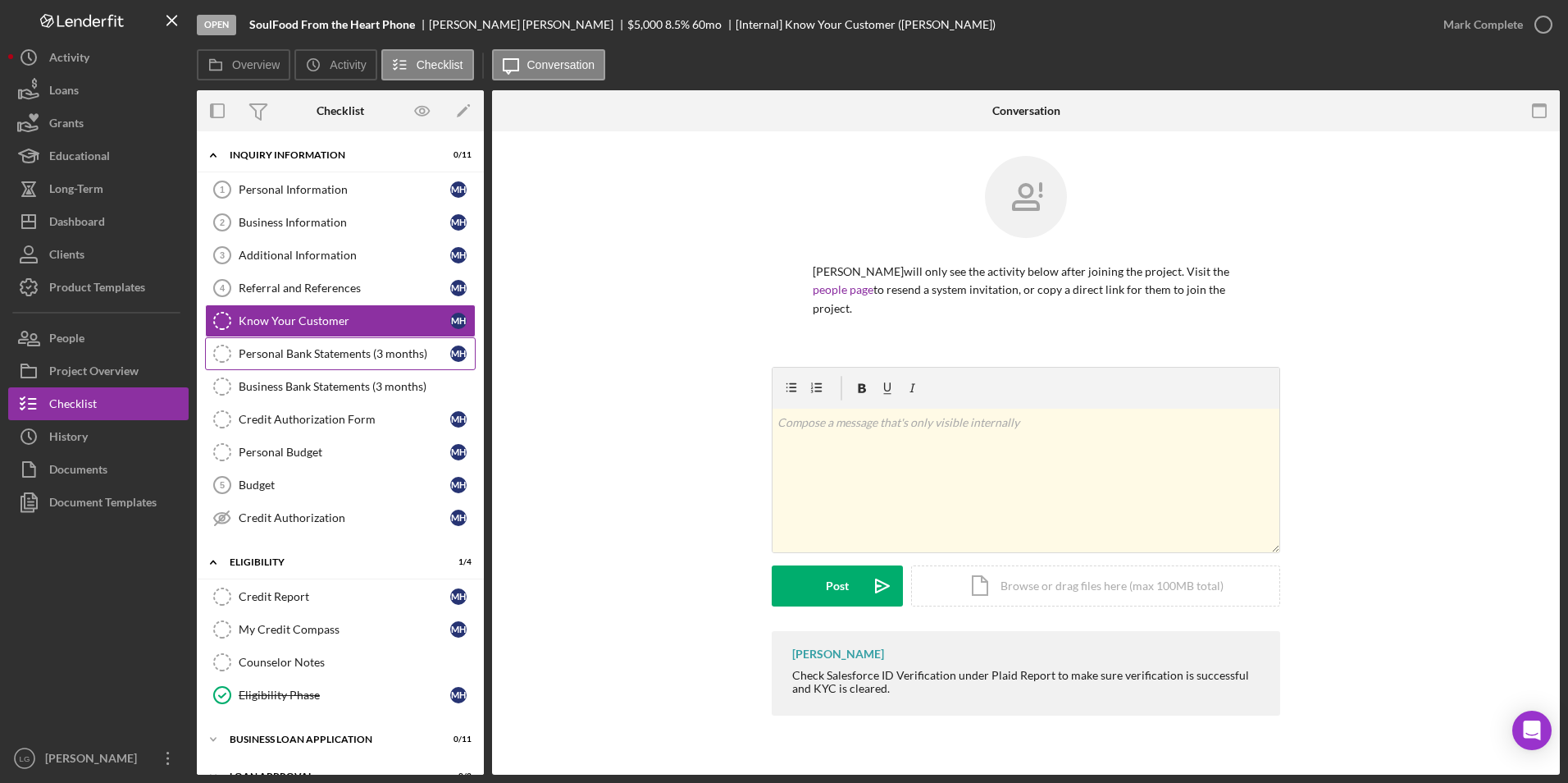
click at [264, 347] on div "Personal Bank Statements (3 months)" at bounding box center [344, 353] width 212 height 13
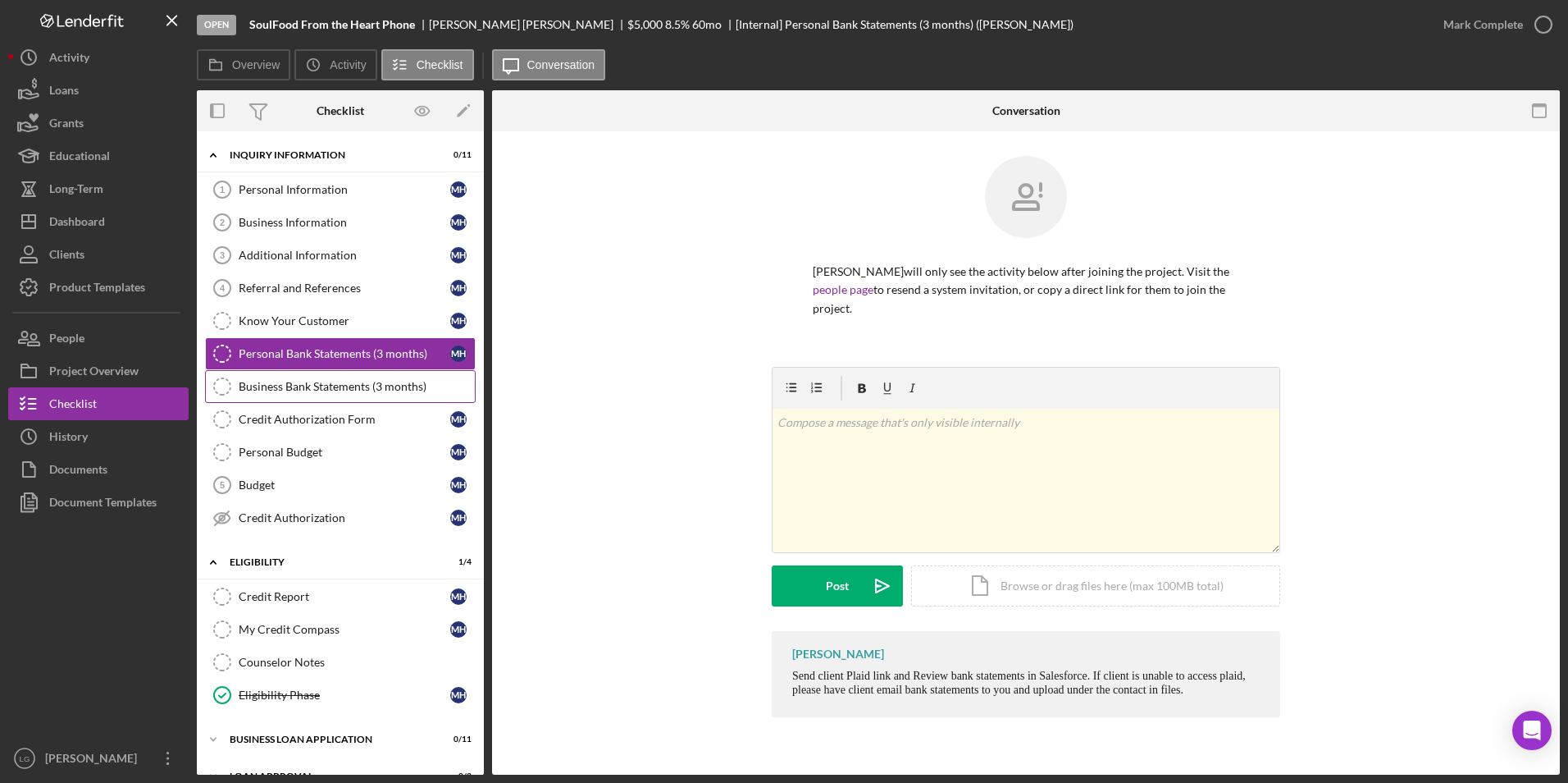
click at [272, 375] on link "Business Bank Statements (3 months) Business Bank Statements (3 months)" at bounding box center [340, 387] width 271 height 33
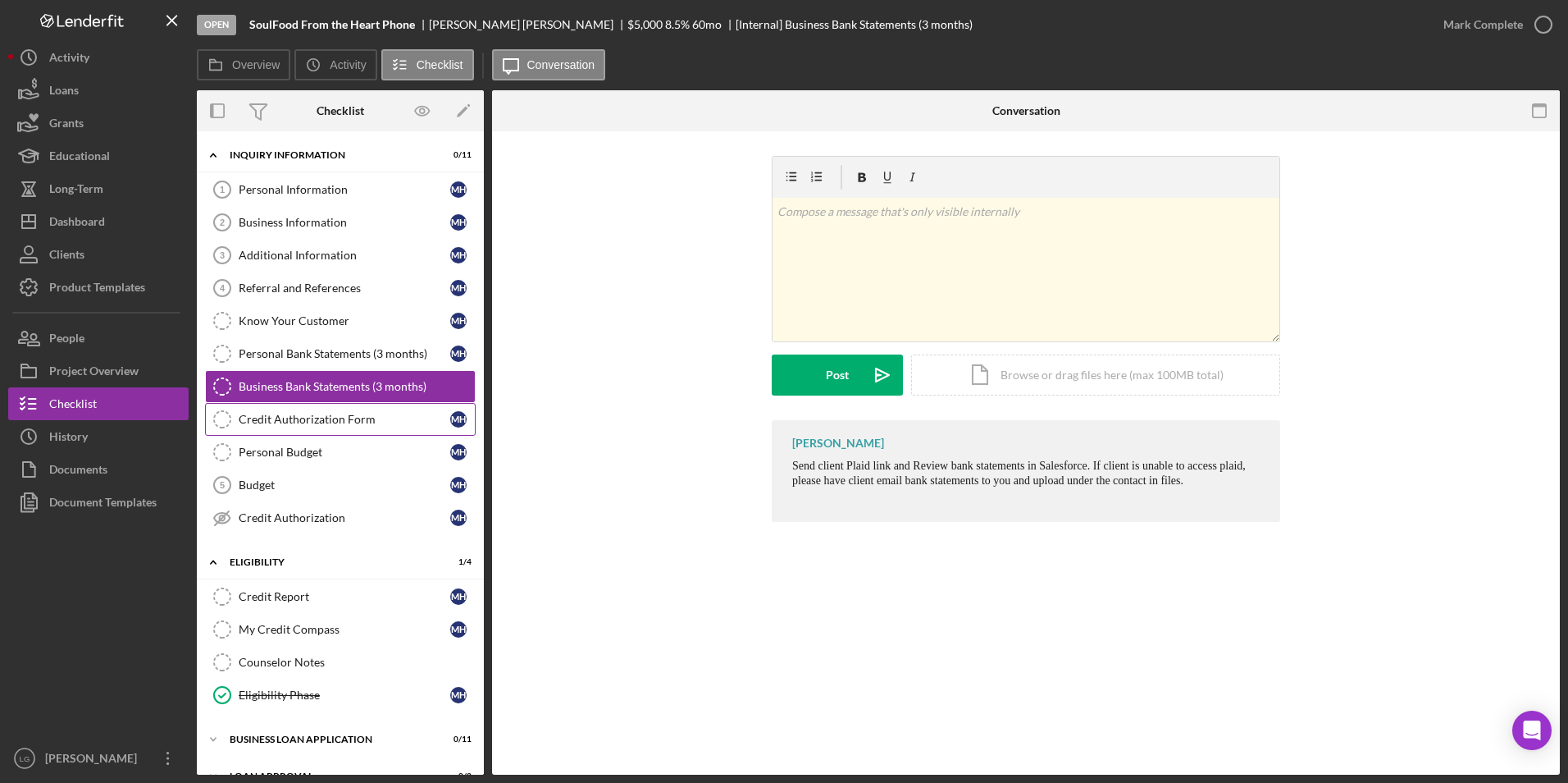
click at [282, 425] on div "Credit Authorization Form" at bounding box center [344, 419] width 212 height 13
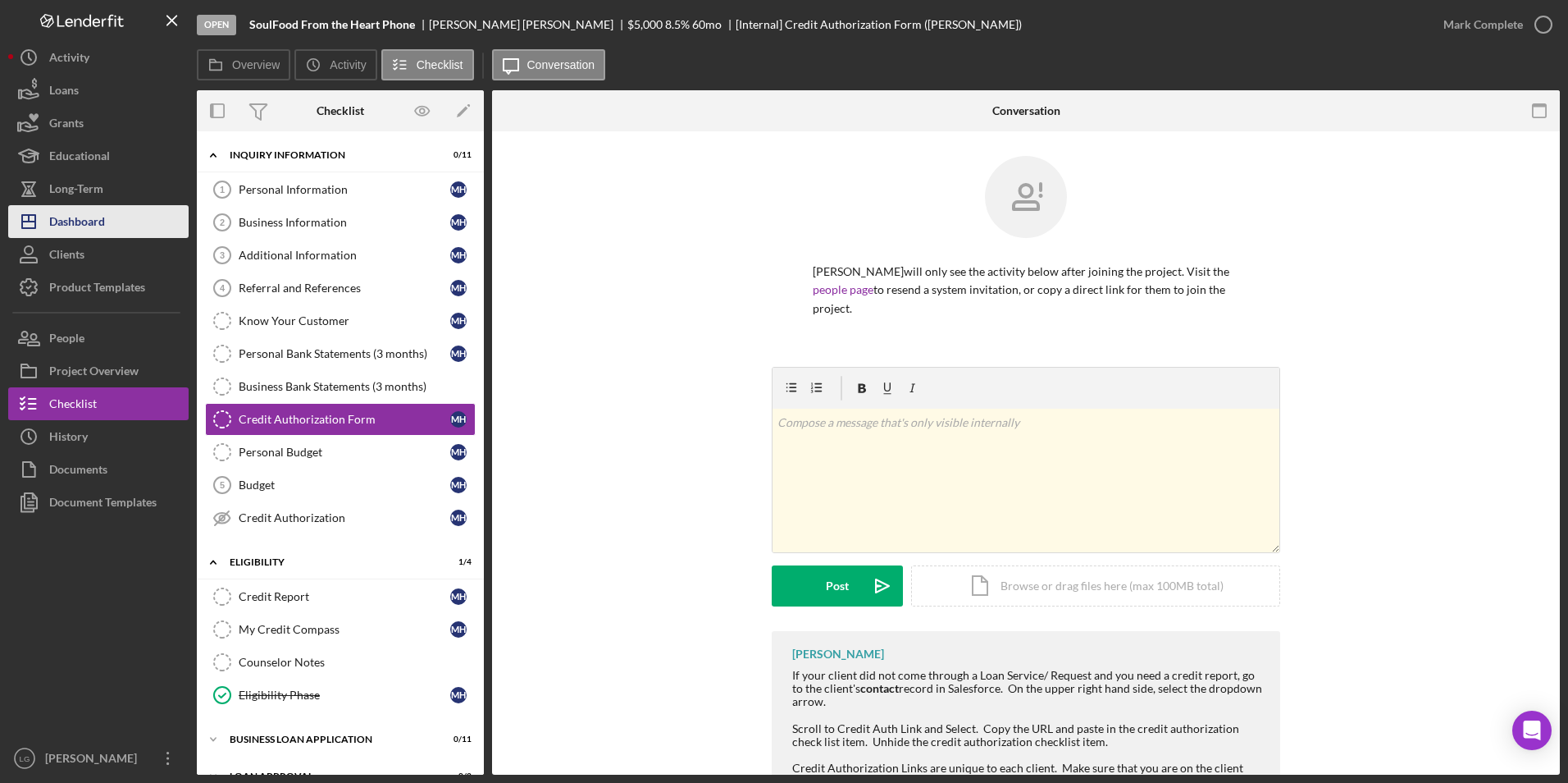
click at [84, 232] on div "Dashboard" at bounding box center [77, 223] width 55 height 37
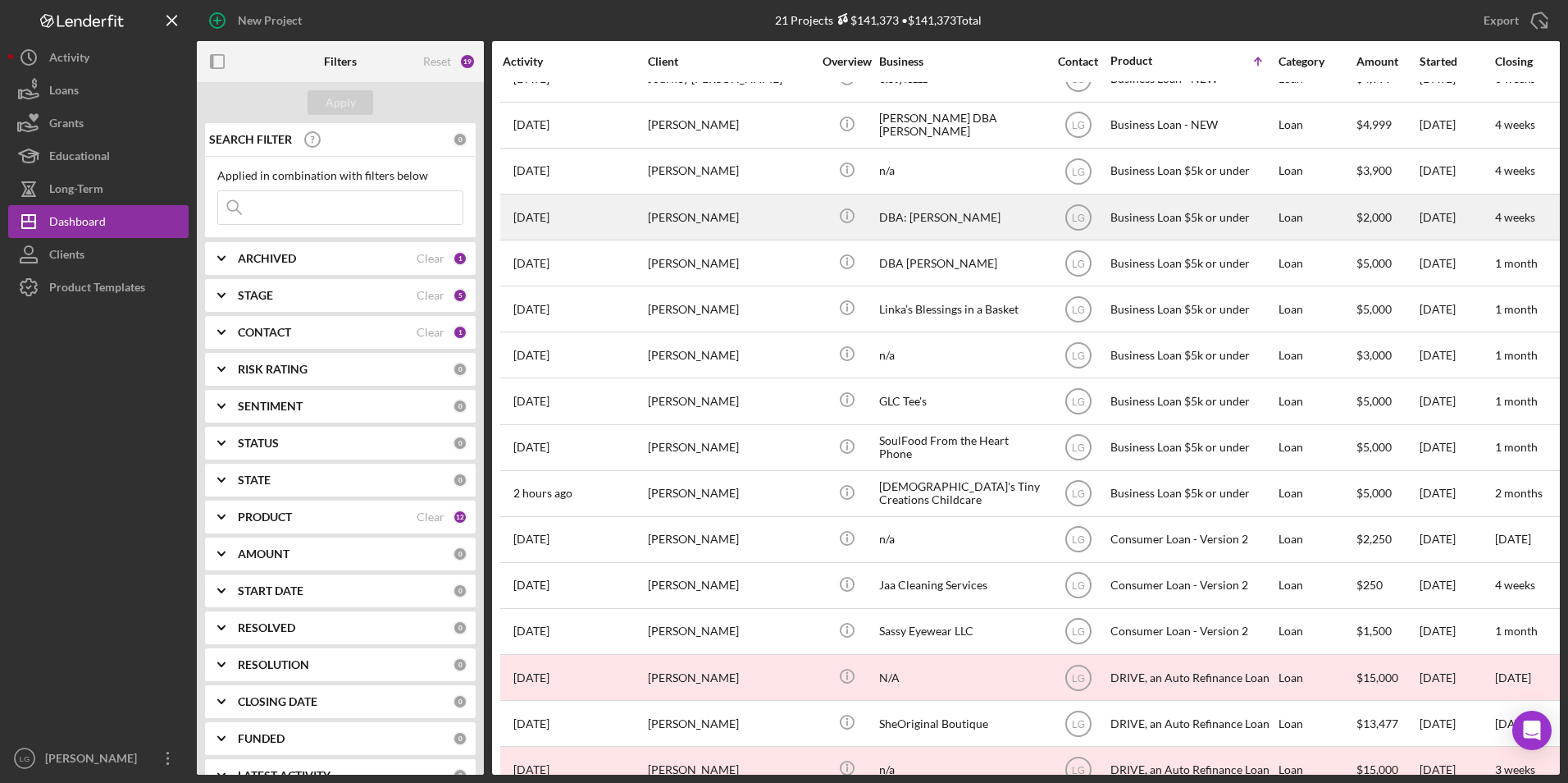
scroll to position [246, 0]
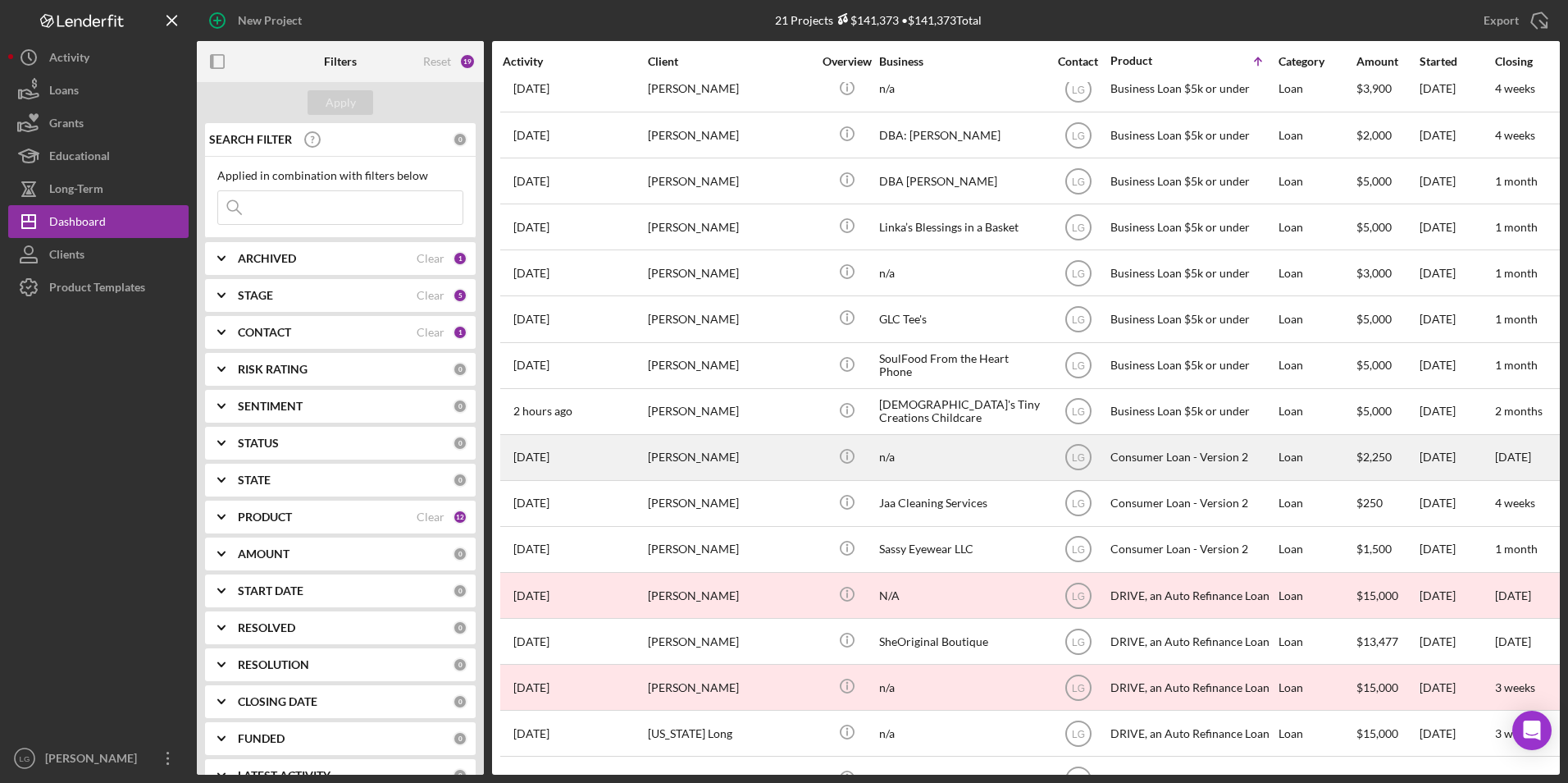
click at [686, 464] on div "[PERSON_NAME]" at bounding box center [730, 458] width 164 height 43
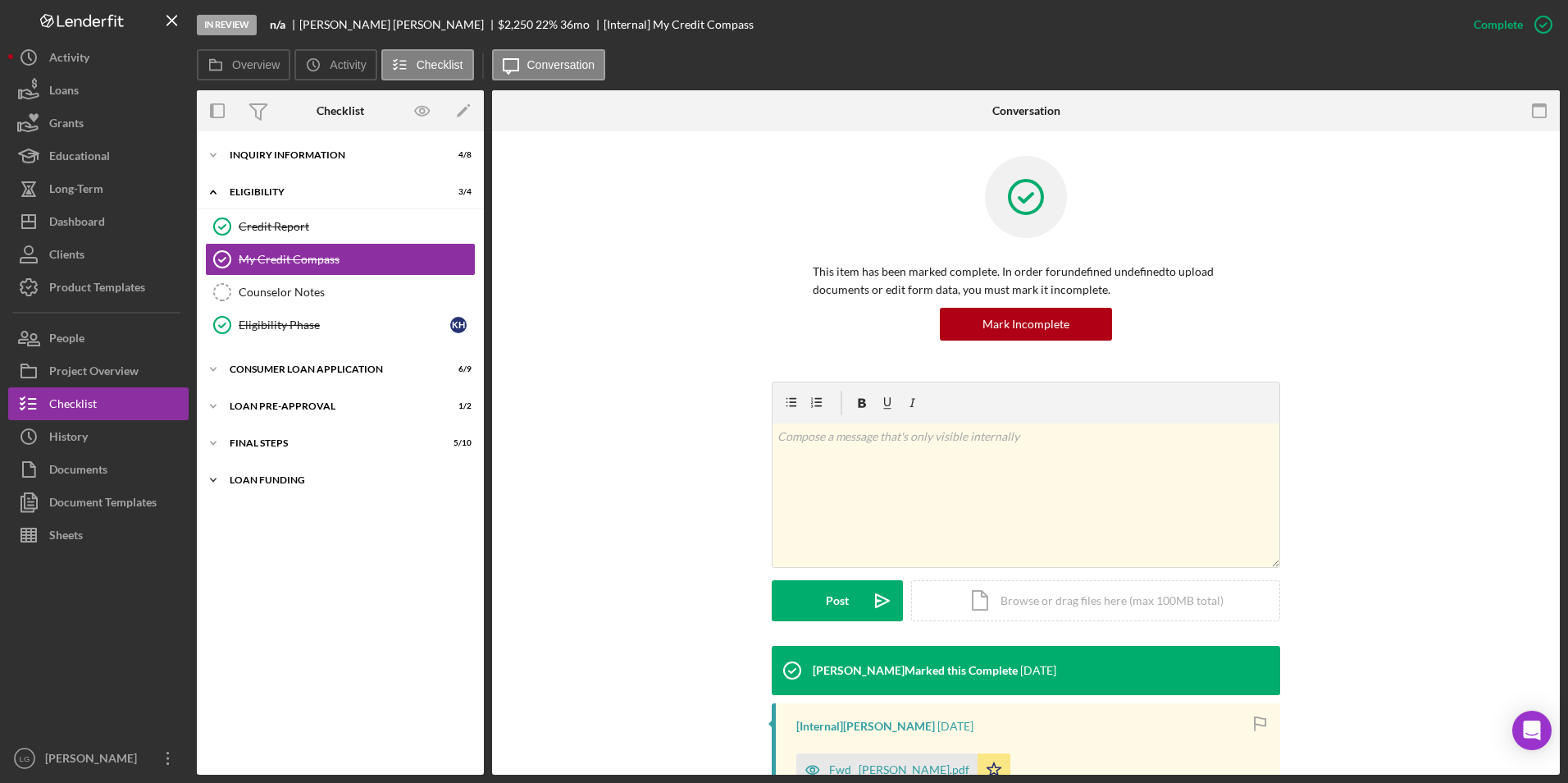
click at [265, 468] on div "Icon/Expander Loan Funding 0 / 1" at bounding box center [341, 480] width 287 height 33
click at [261, 451] on div "Icon/Expander FINAL STEPS 5 / 10" at bounding box center [341, 443] width 287 height 33
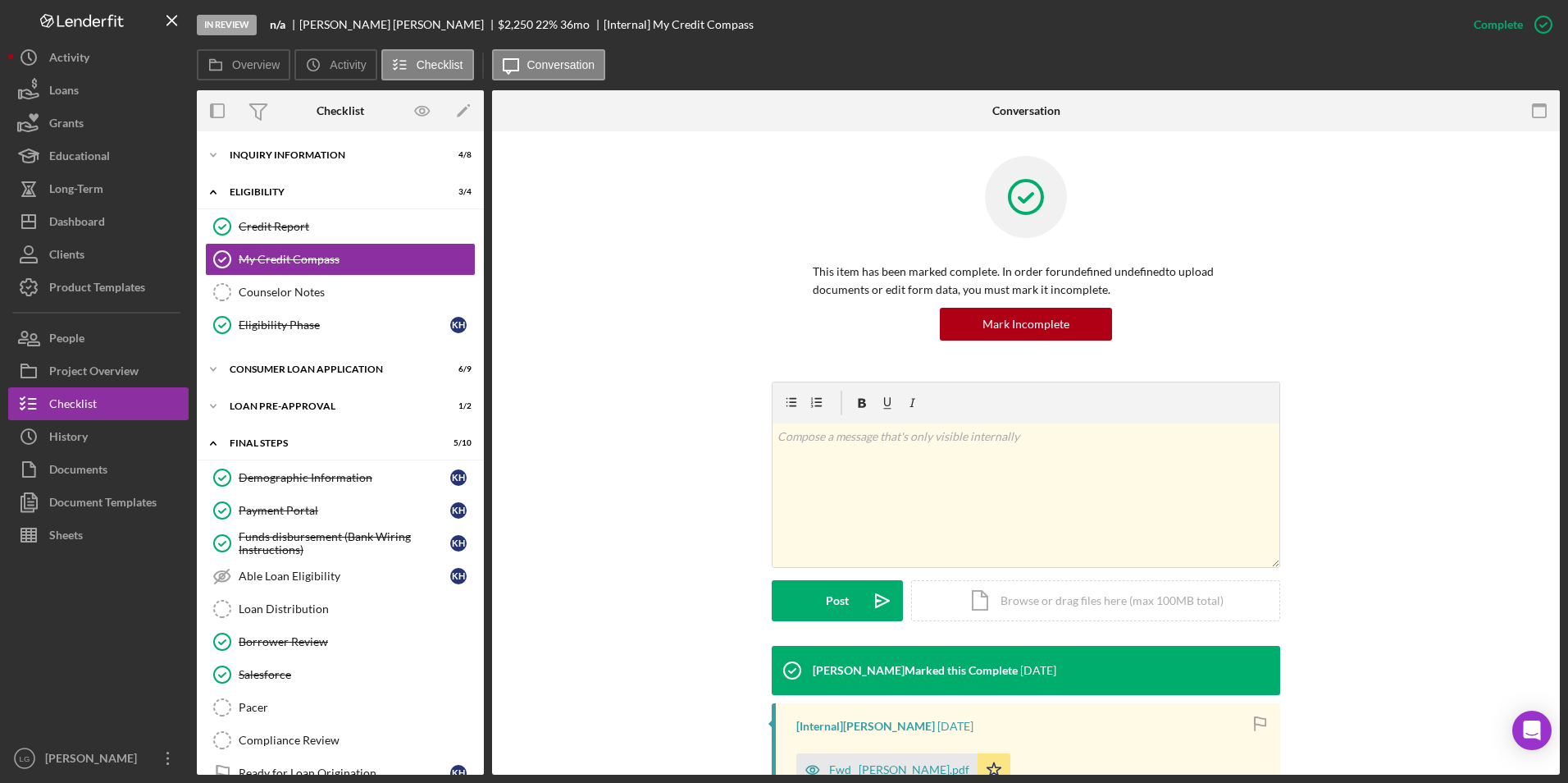
click at [258, 425] on div "Icon/Expander Inquiry Information 4 / 8 Icon/Expander Eligibility 3 / 4 Credit …" at bounding box center [341, 508] width 287 height 737
click at [257, 373] on div "Consumer Loan Application" at bounding box center [347, 369] width 234 height 10
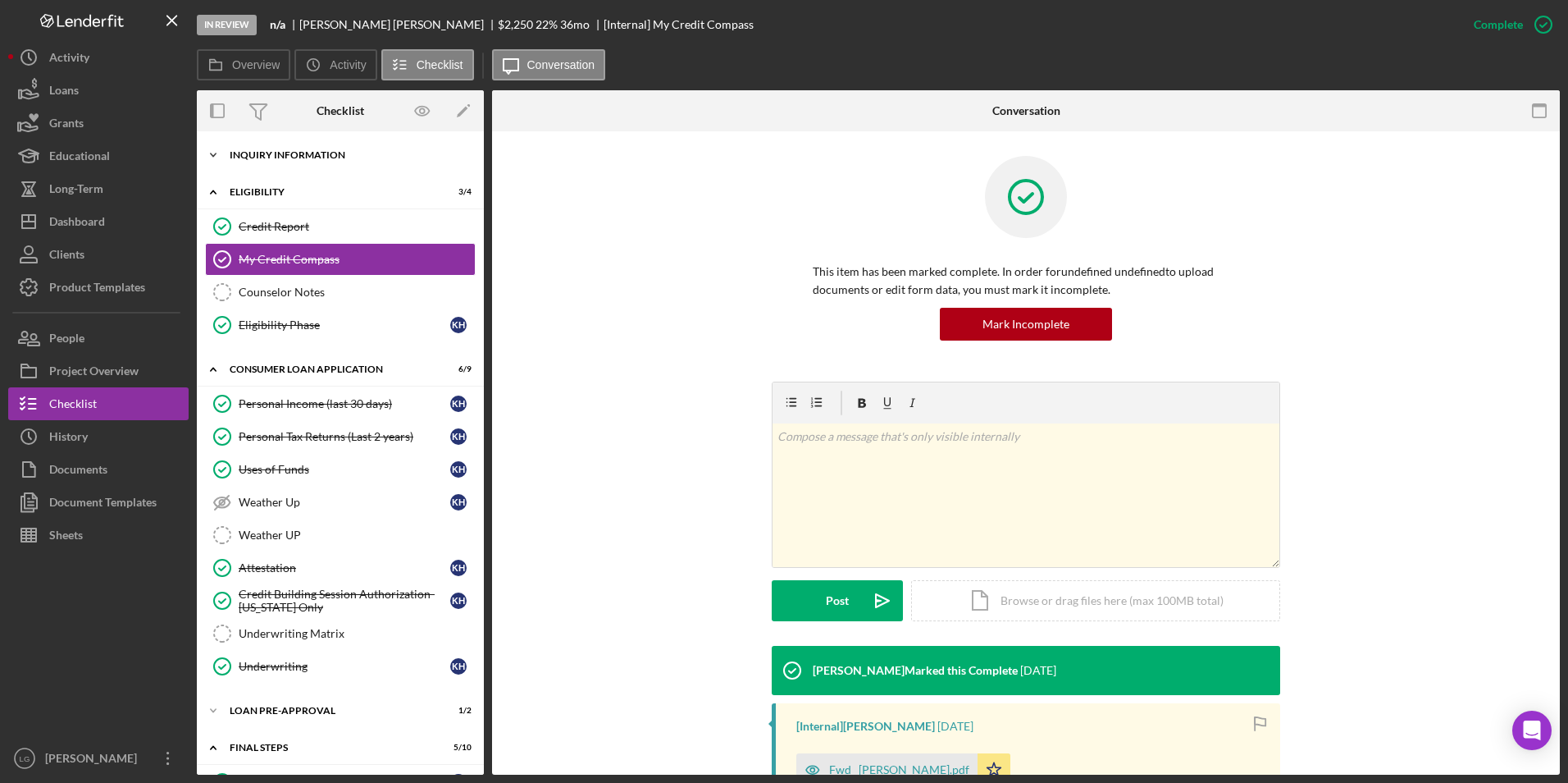
click at [258, 146] on div "Icon/Expander Inquiry Information 4 / 8" at bounding box center [341, 155] width 287 height 33
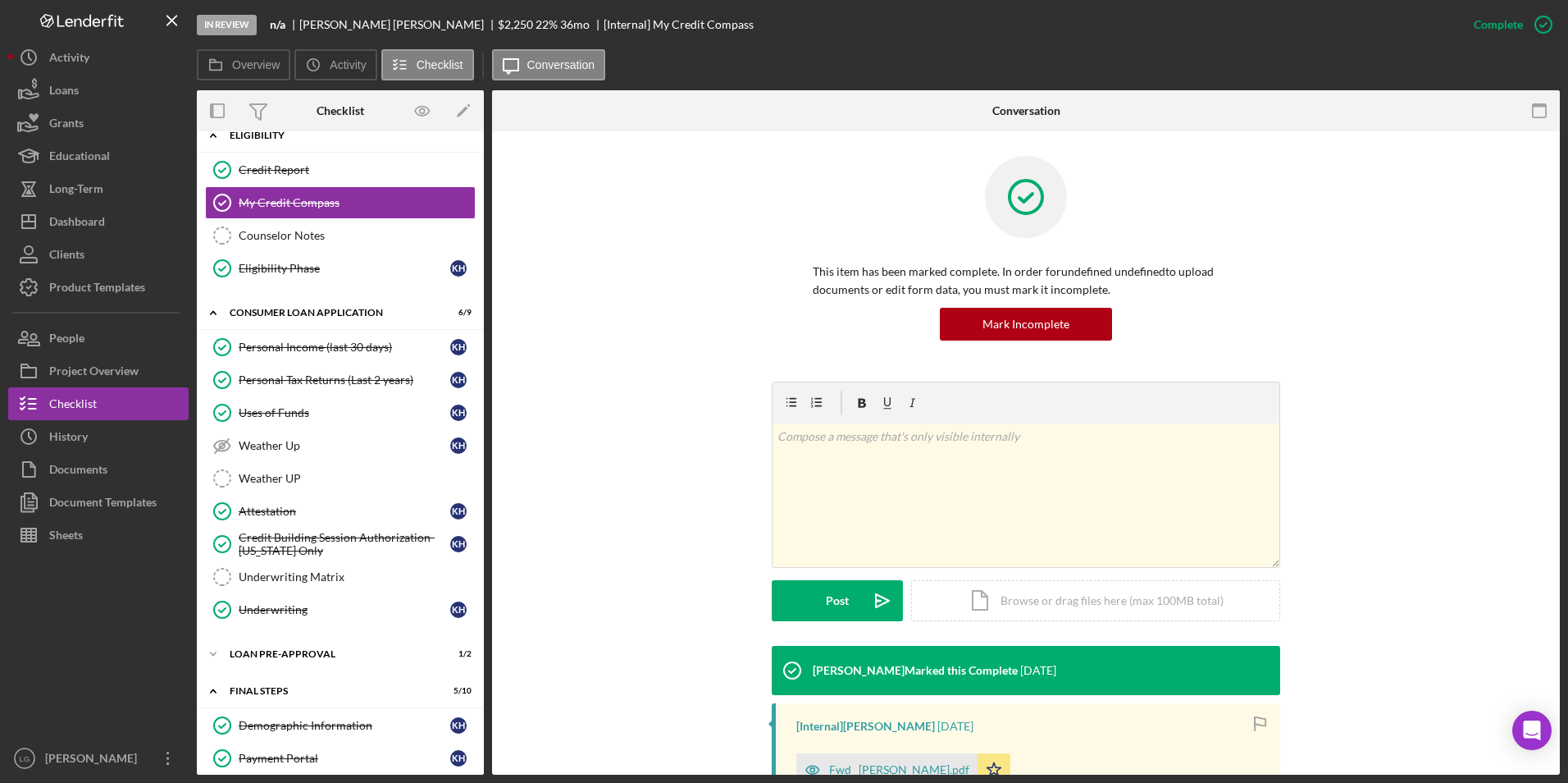
scroll to position [492, 0]
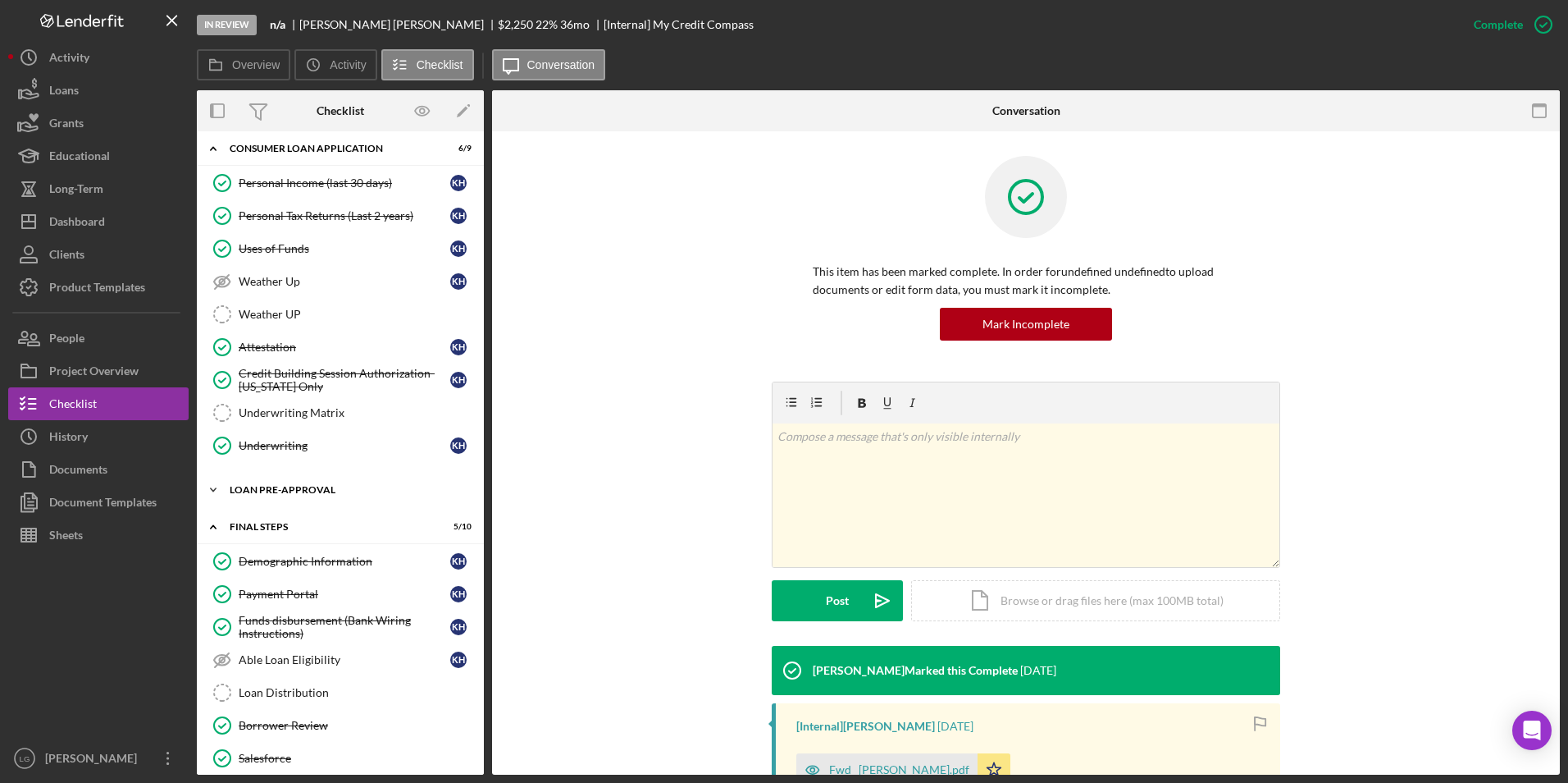
click at [259, 481] on div "Icon/Expander Loan Pre-Approval 1 / 2" at bounding box center [341, 490] width 287 height 33
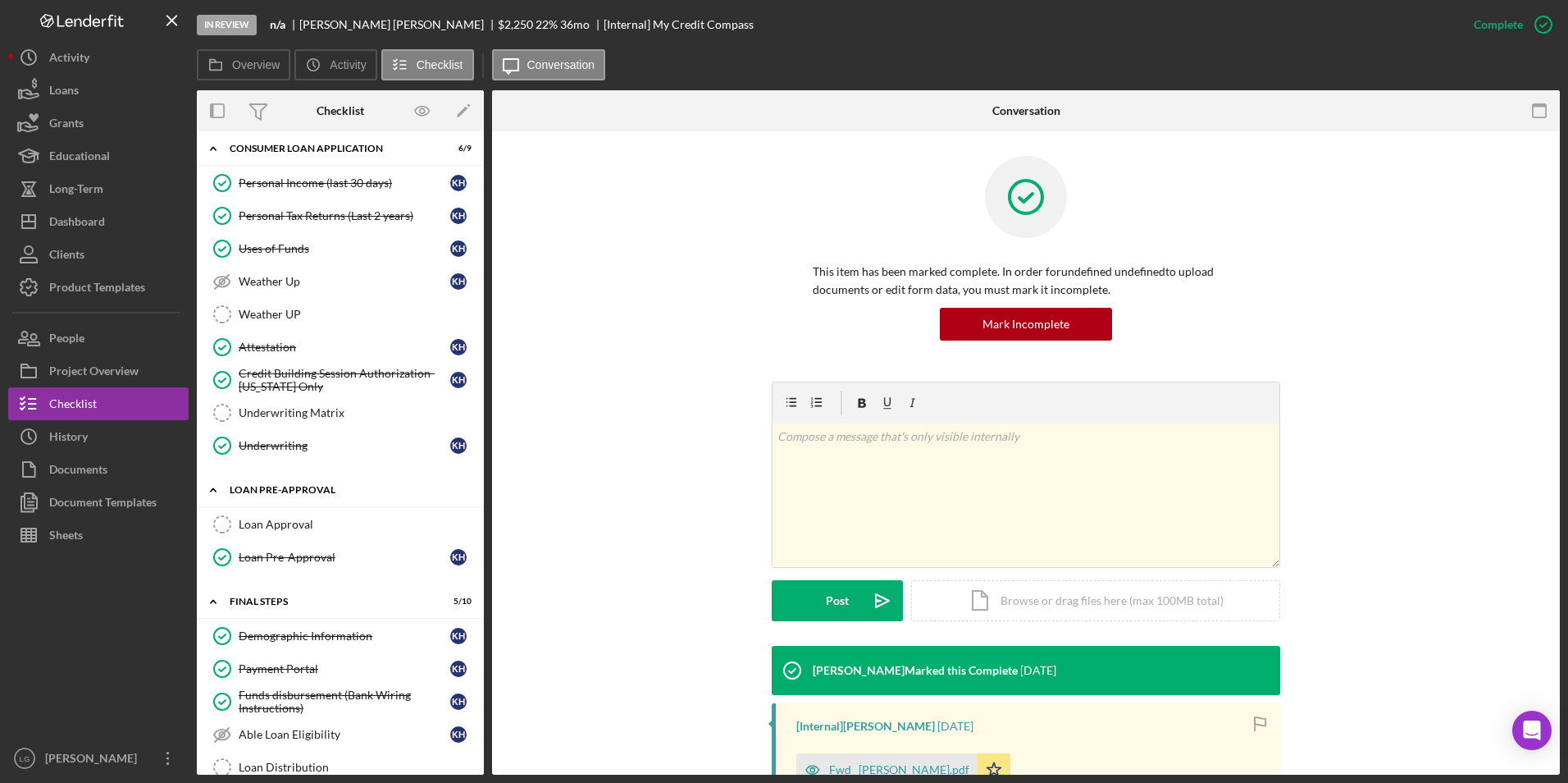
click at [278, 485] on div "Loan Pre-Approval" at bounding box center [347, 489] width 234 height 10
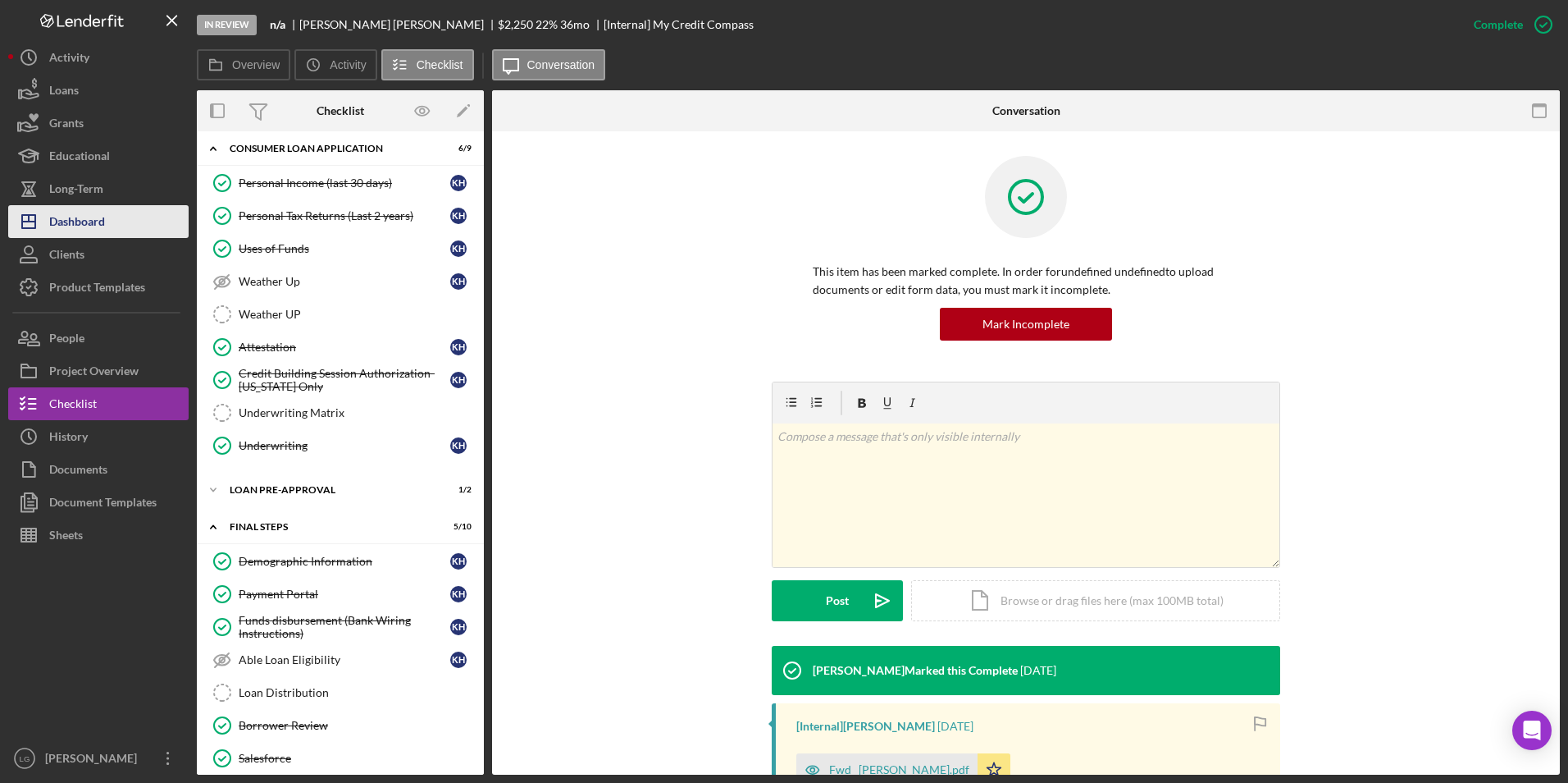
click at [126, 220] on button "Icon/Dashboard Dashboard" at bounding box center [98, 221] width 181 height 33
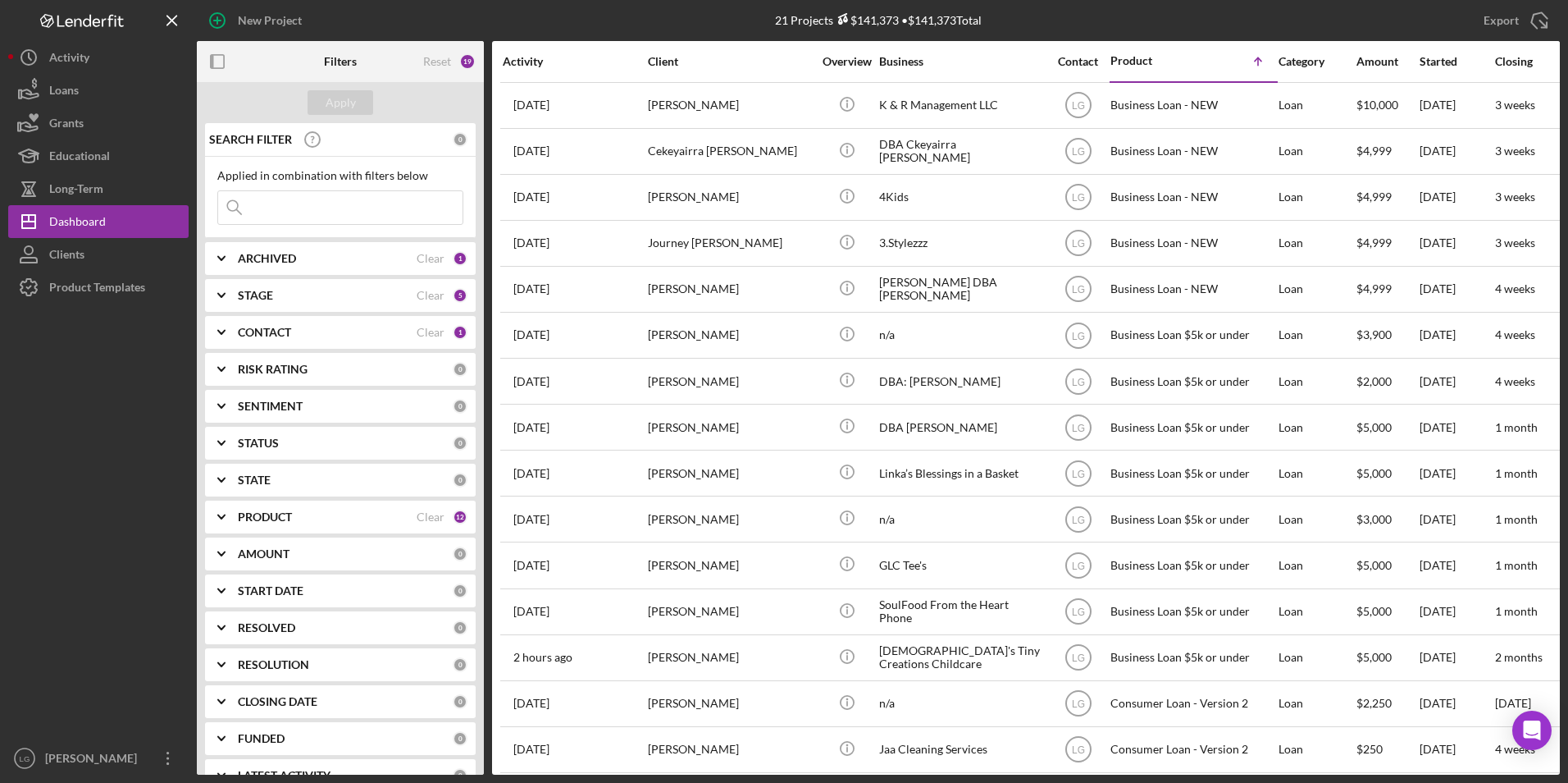
click at [293, 255] on b "ARCHIVED" at bounding box center [266, 258] width 58 height 13
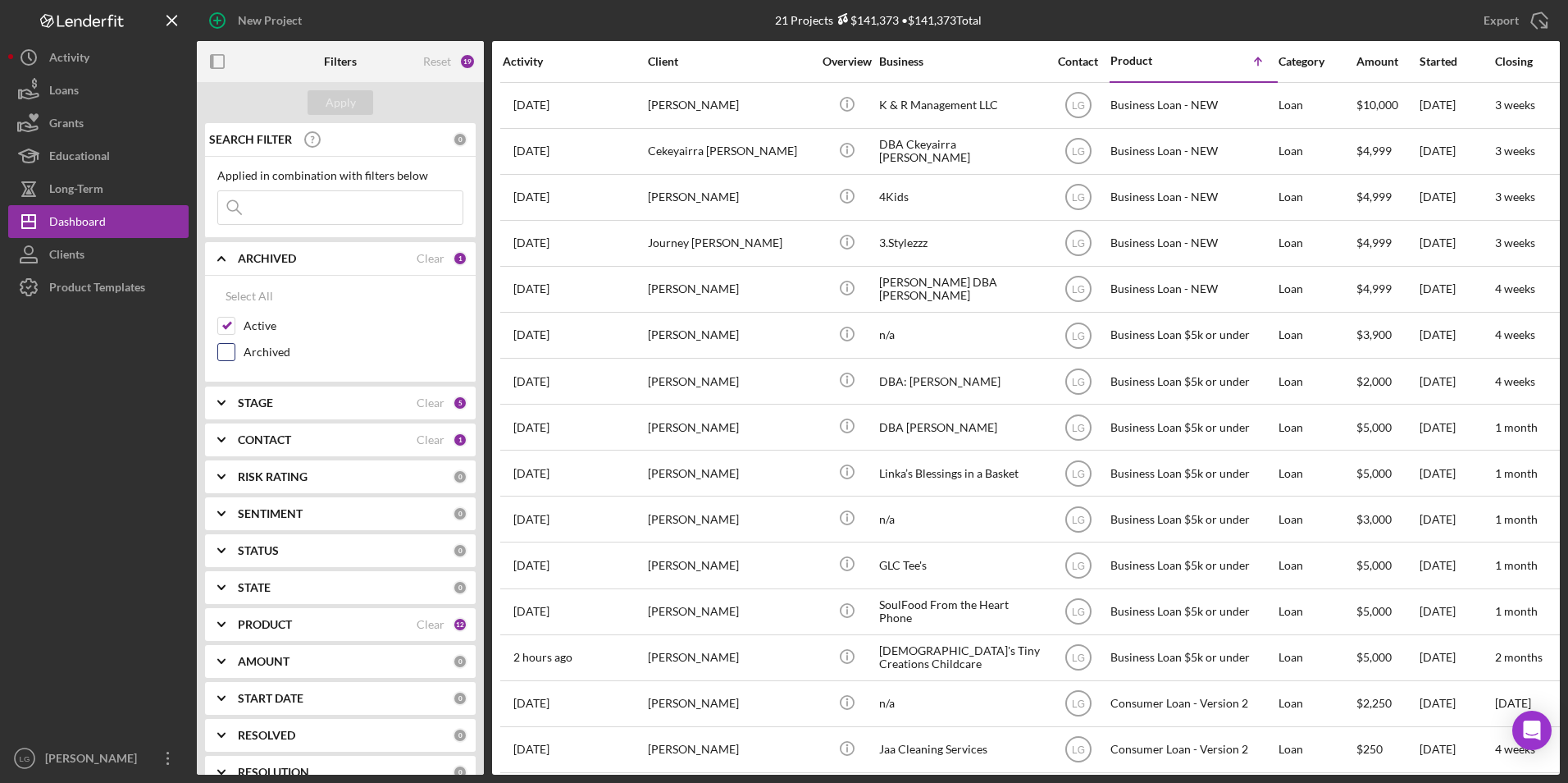
click at [226, 349] on input "Archived" at bounding box center [226, 351] width 16 height 16
checkbox input "true"
click at [305, 216] on input at bounding box center [340, 208] width 245 height 33
type input "[PERSON_NAME]"
click at [351, 103] on div "Apply" at bounding box center [340, 102] width 30 height 24
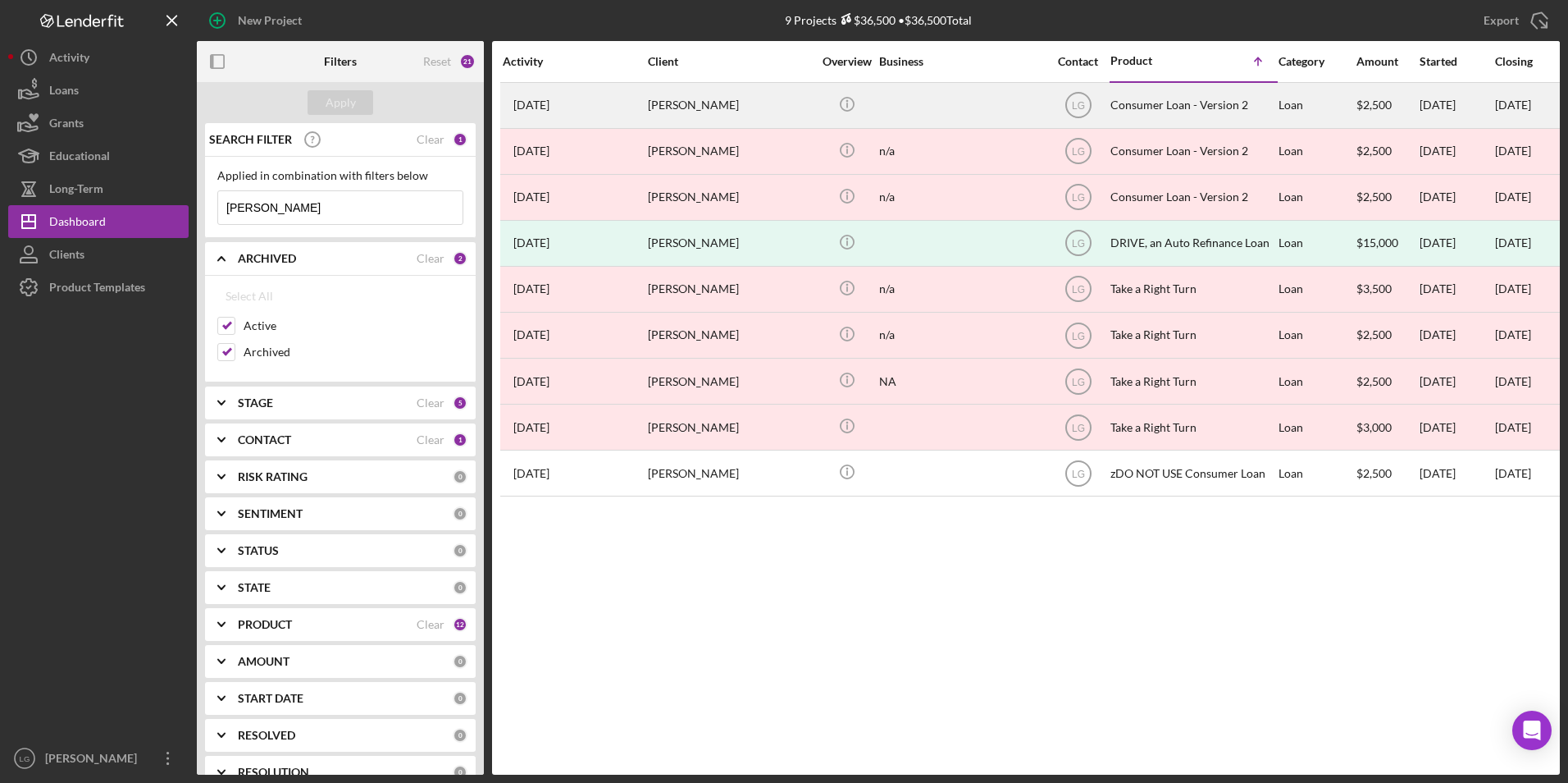
click at [678, 106] on div "[PERSON_NAME]" at bounding box center [730, 106] width 164 height 43
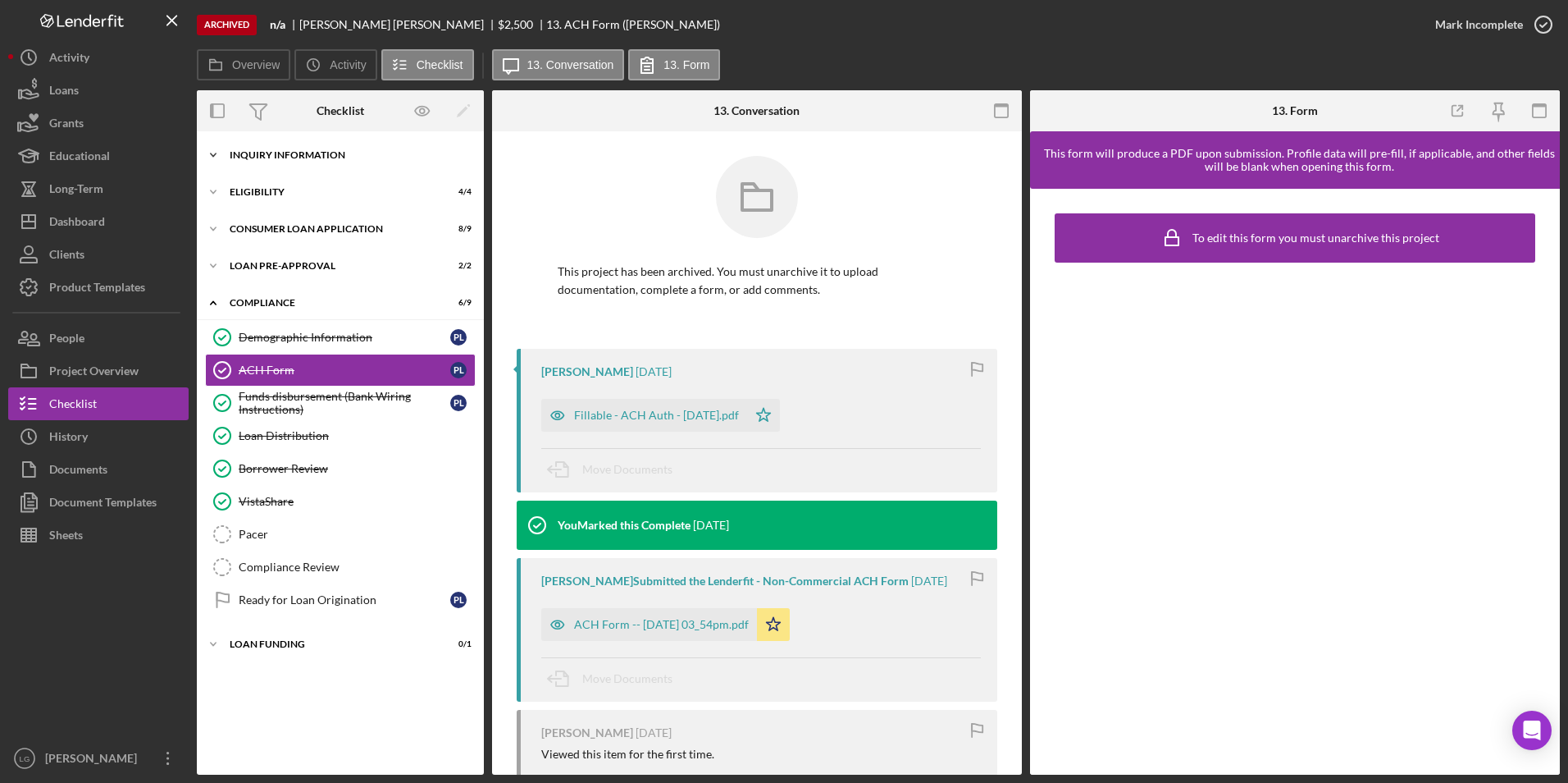
click at [263, 155] on div "Inquiry Information" at bounding box center [347, 155] width 234 height 10
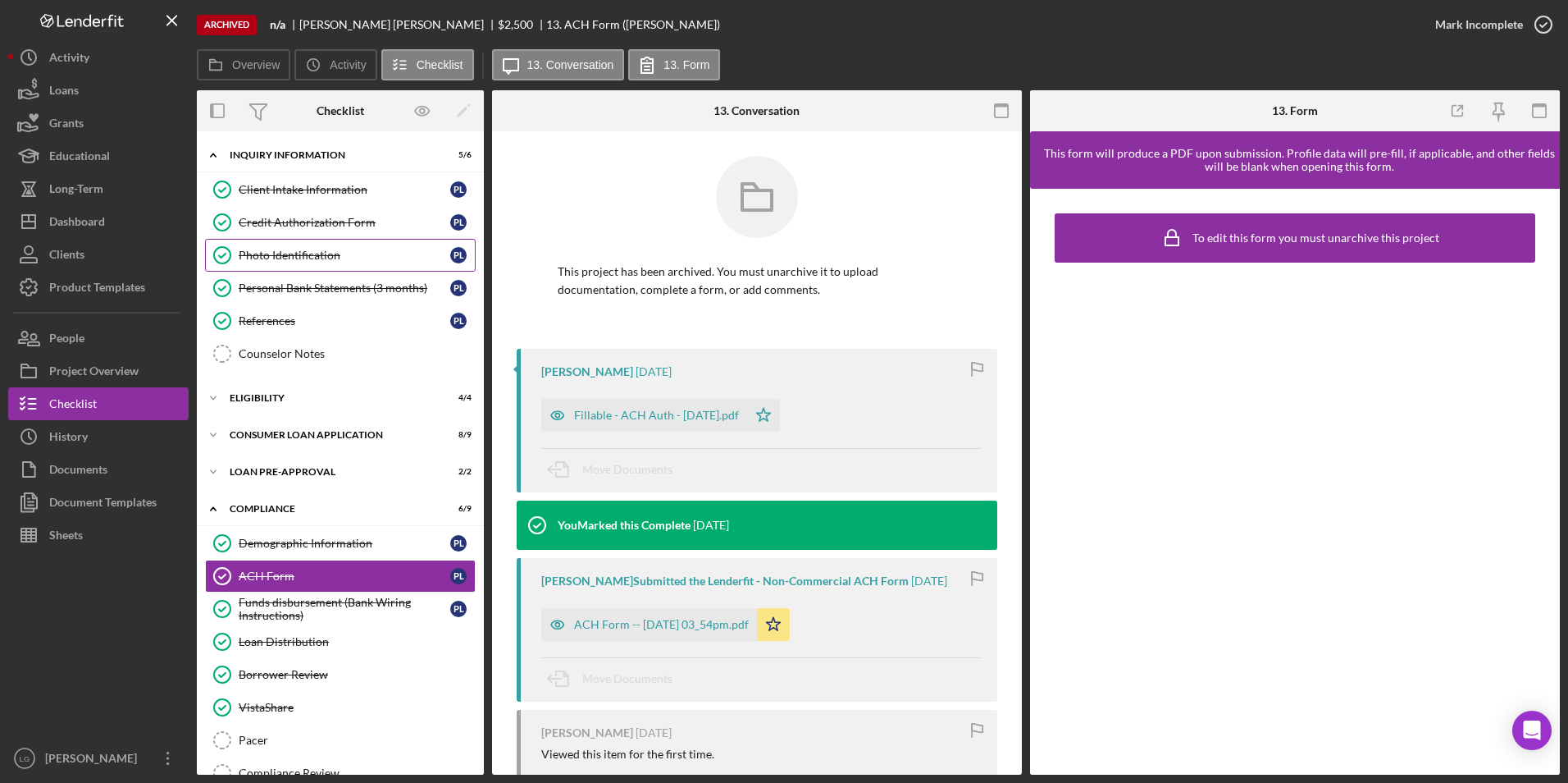
click at [259, 246] on link "Photo Identification Photo Identification P L" at bounding box center [340, 255] width 271 height 33
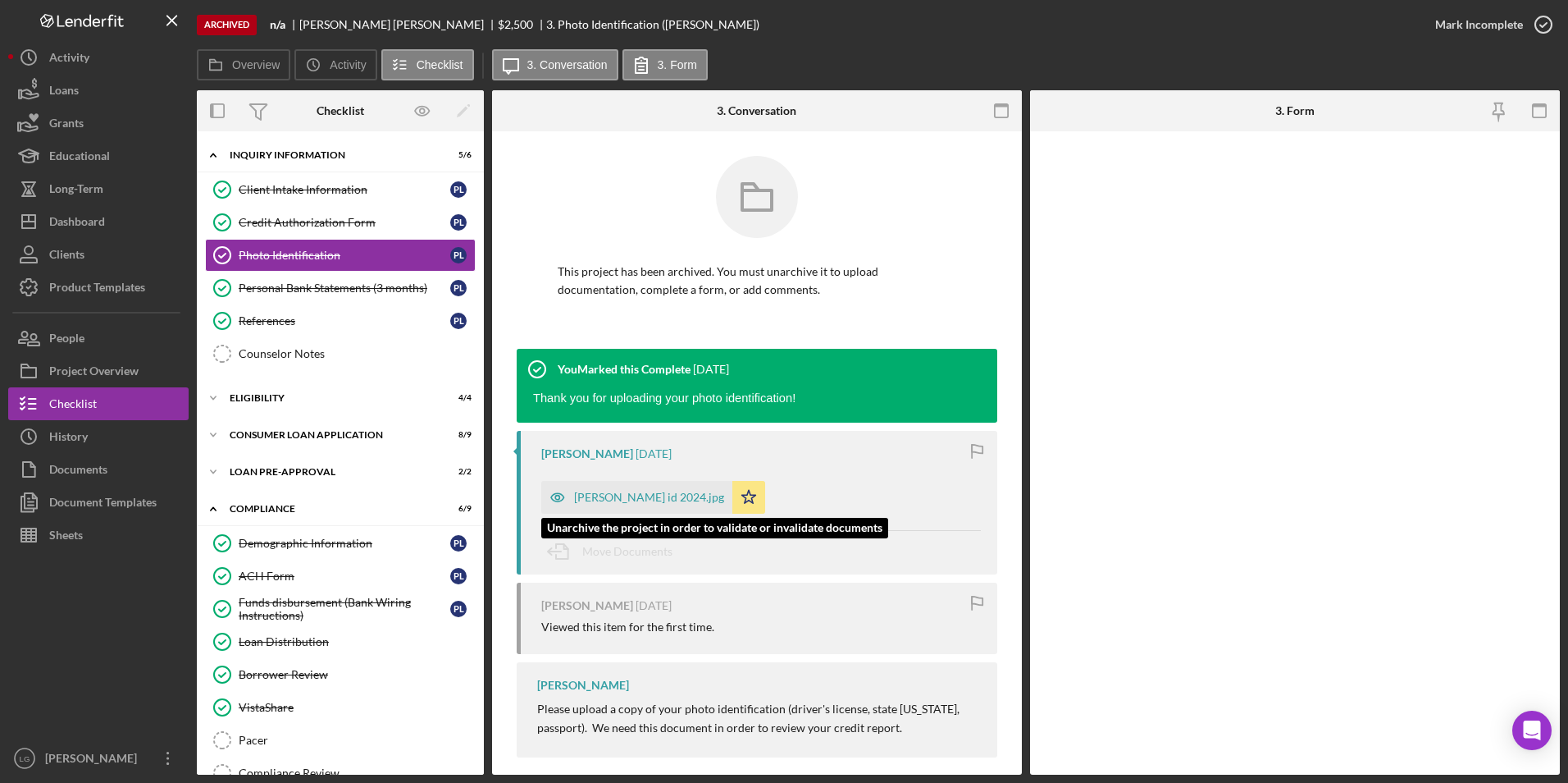
click at [604, 496] on div "[PERSON_NAME] id 2024.jpg" at bounding box center [650, 497] width 150 height 13
